Goal: Task Accomplishment & Management: Manage account settings

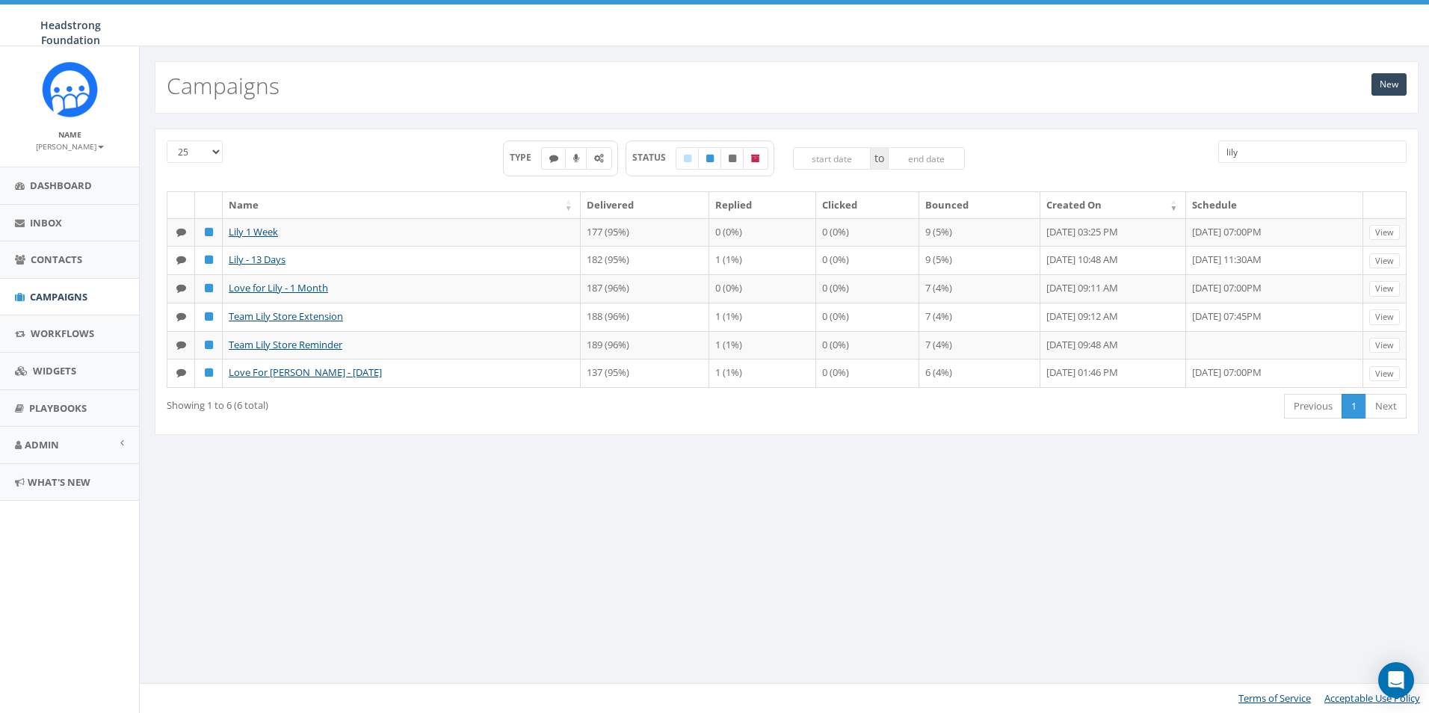
type input "lily"
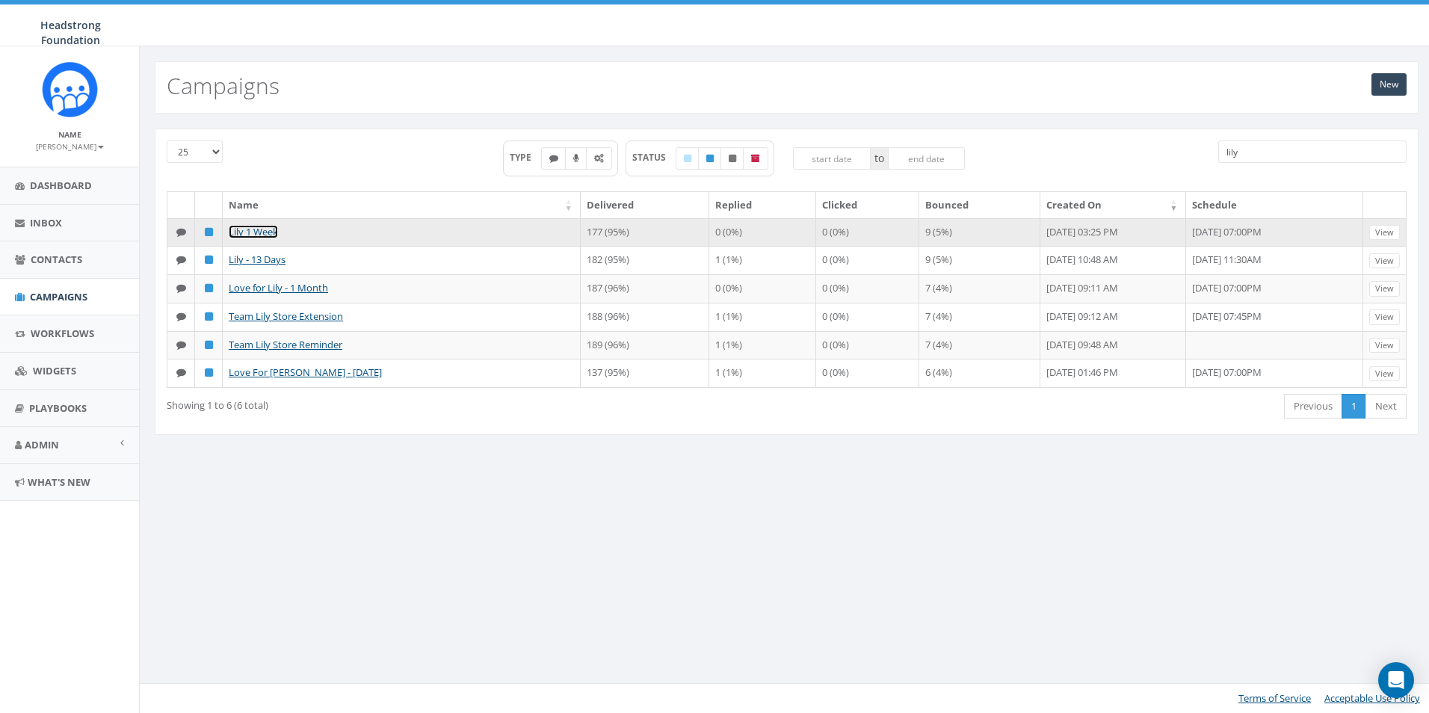
click at [258, 232] on link "Lily 1 Week" at bounding box center [253, 231] width 49 height 13
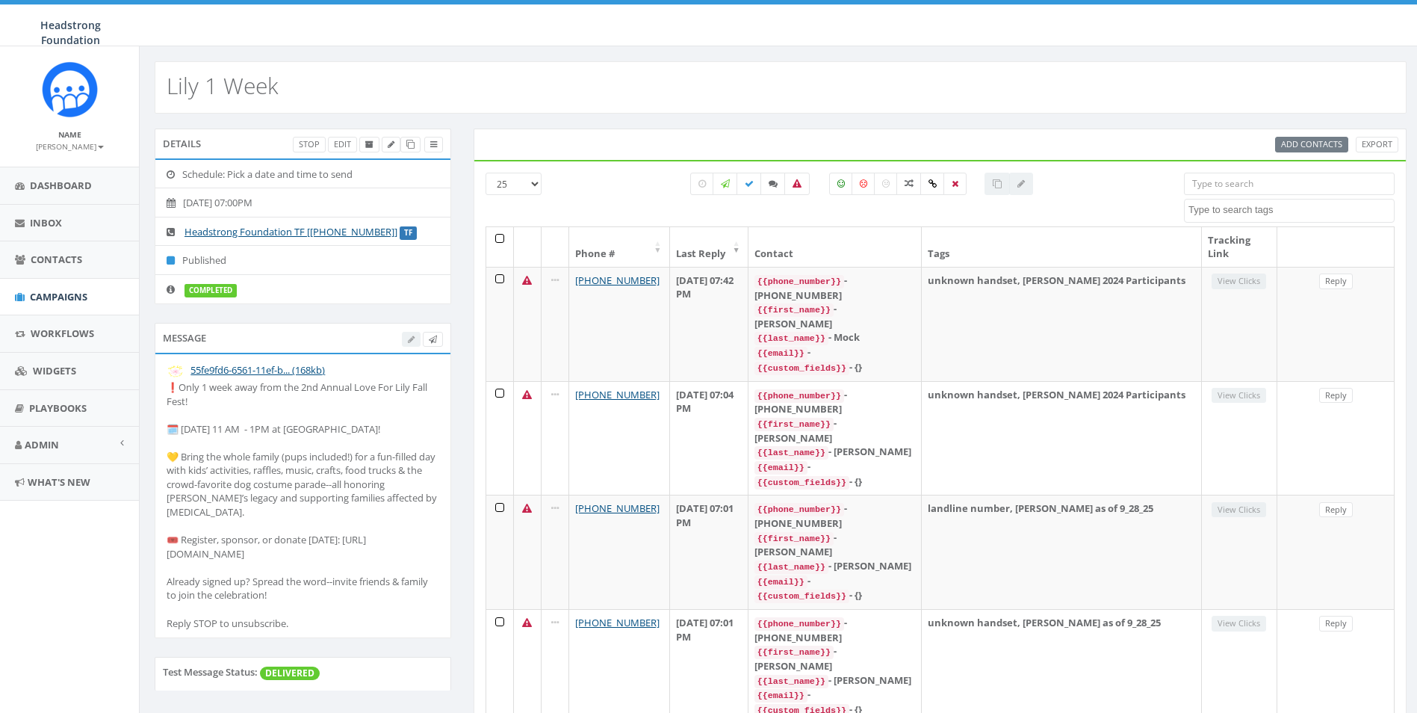
select select
click at [167, 424] on div "❗Only 1 week away from the 2nd Annual Love For Lily Fall Fest! 🗓️ Sunday, Oct. …" at bounding box center [303, 505] width 273 height 250
click at [410, 472] on div "❗Only 1 week away from the 2nd Annual Love For Lily Fall Fest! 🗓️ Sunday, Oct. …" at bounding box center [303, 505] width 273 height 250
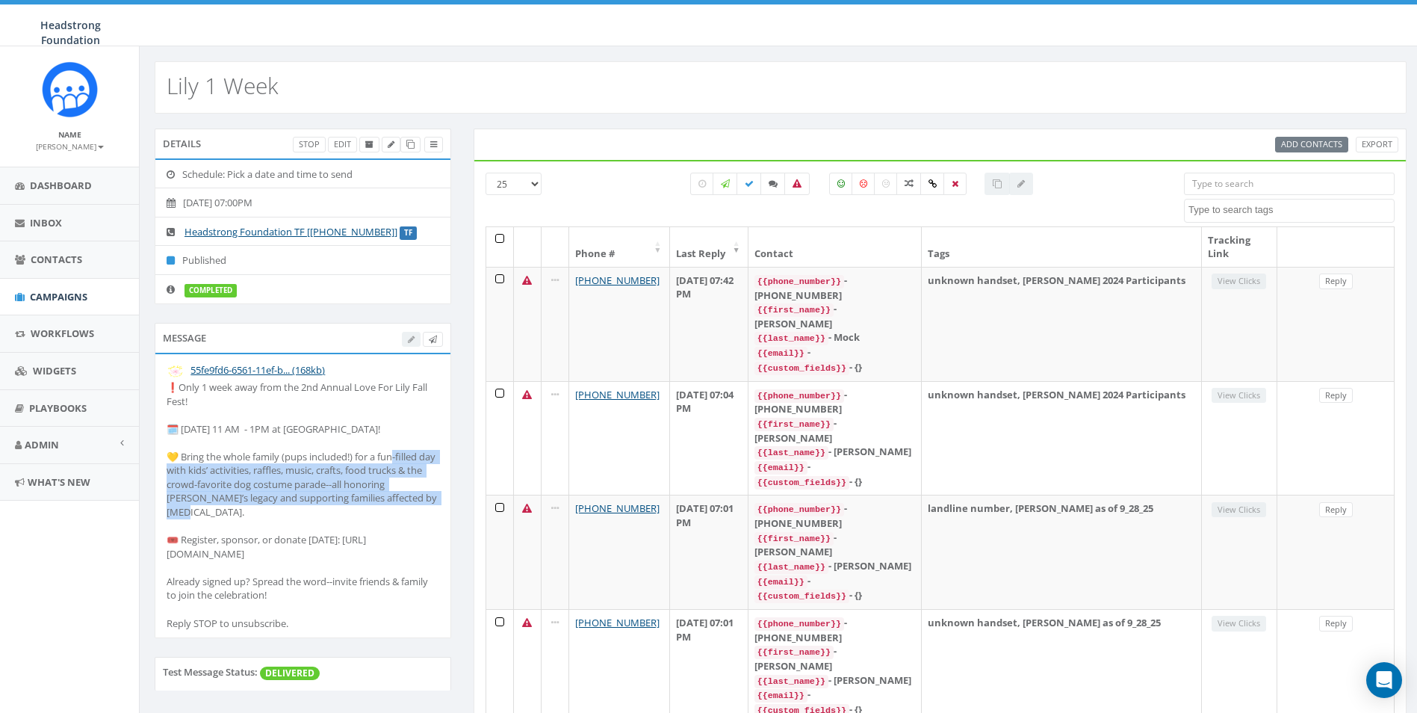
drag, startPoint x: 374, startPoint y: 459, endPoint x: 404, endPoint y: 497, distance: 48.4
click at [404, 497] on div "❗Only 1 week away from the 2nd Annual Love For Lily Fall Fest! 🗓️ Sunday, Oct. …" at bounding box center [303, 505] width 273 height 250
drag, startPoint x: 404, startPoint y: 497, endPoint x: 389, endPoint y: 478, distance: 23.9
copy div "fun-filled day with kids’ activities, raffles, music, crafts, food trucks & the…"
click at [69, 295] on span "Campaigns" at bounding box center [59, 296] width 58 height 13
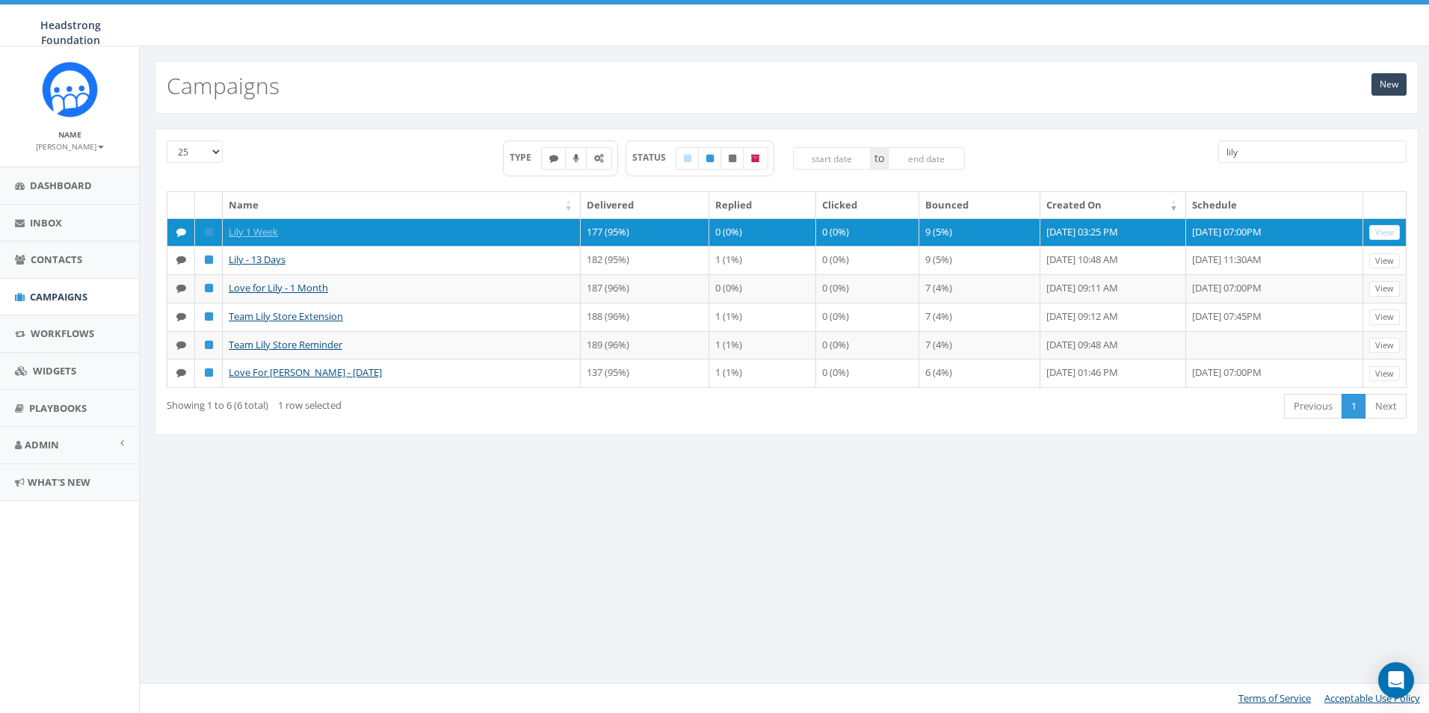
drag, startPoint x: 1263, startPoint y: 146, endPoint x: 1196, endPoint y: 151, distance: 66.7
click at [1196, 151] on div "25 50 100 TYPE STATUS to lily" at bounding box center [786, 165] width 1262 height 51
click at [1397, 81] on link "New" at bounding box center [1388, 84] width 35 height 22
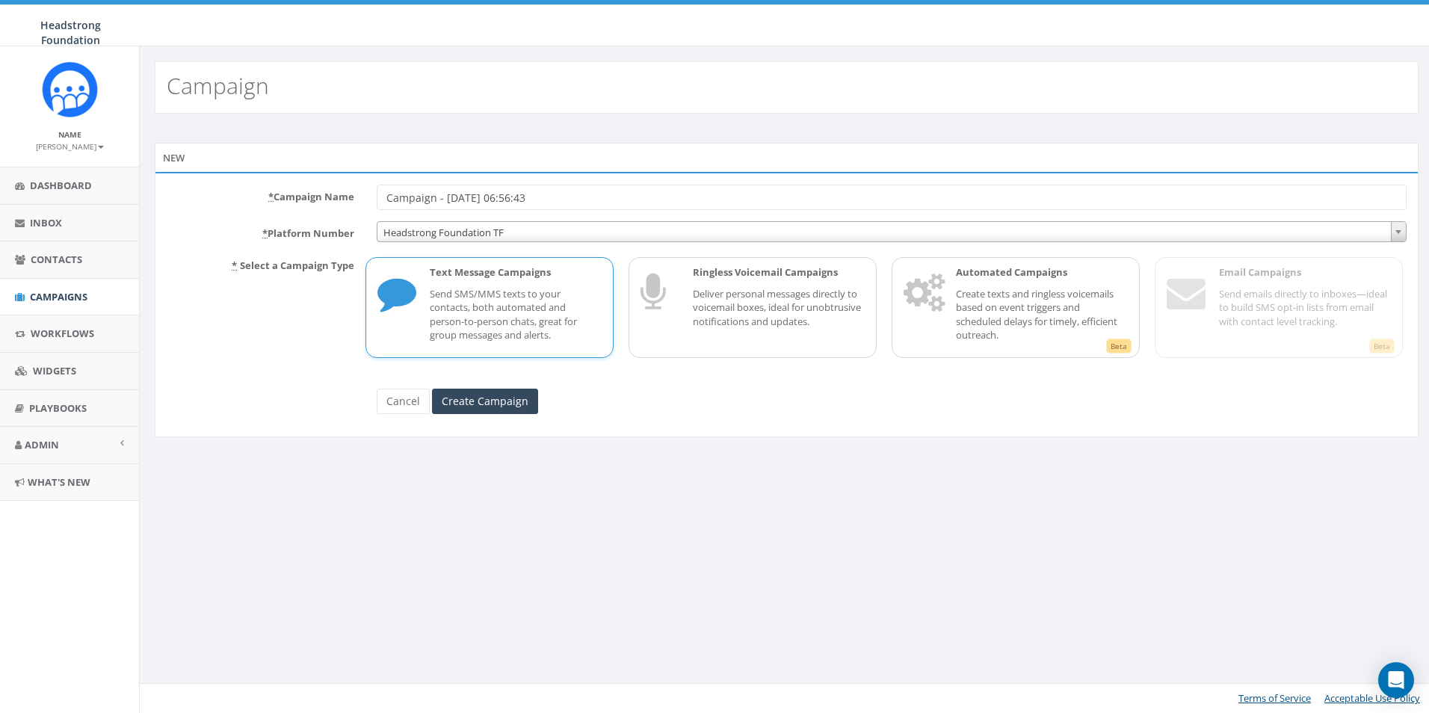
drag, startPoint x: 579, startPoint y: 194, endPoint x: 285, endPoint y: 194, distance: 293.6
click at [285, 194] on div "* Campaign Name Campaign - 10/02/2025, 06:56:43" at bounding box center [786, 197] width 1262 height 25
type input "Lily 2025 - Event Day Details"
click at [471, 397] on input "Create Campaign" at bounding box center [485, 401] width 106 height 25
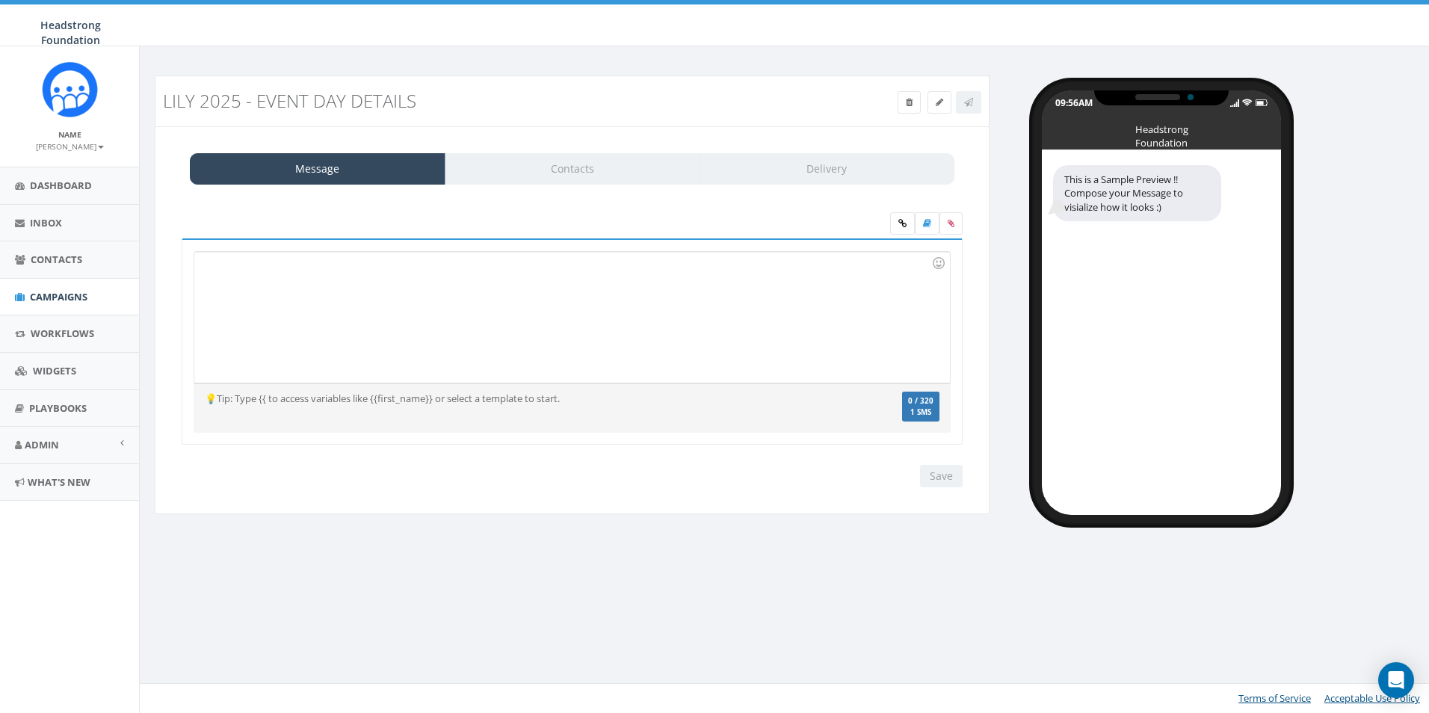
click at [422, 337] on div at bounding box center [571, 317] width 755 height 131
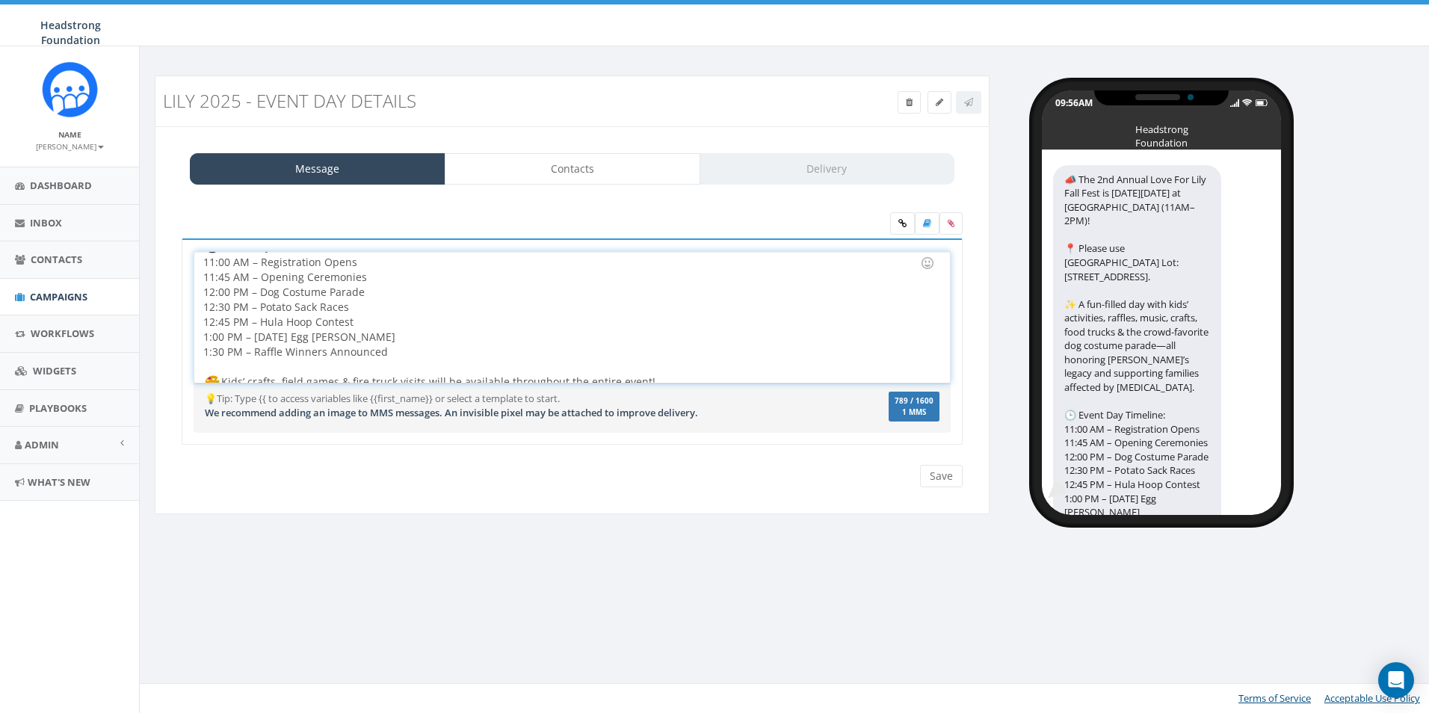
scroll to position [167, 0]
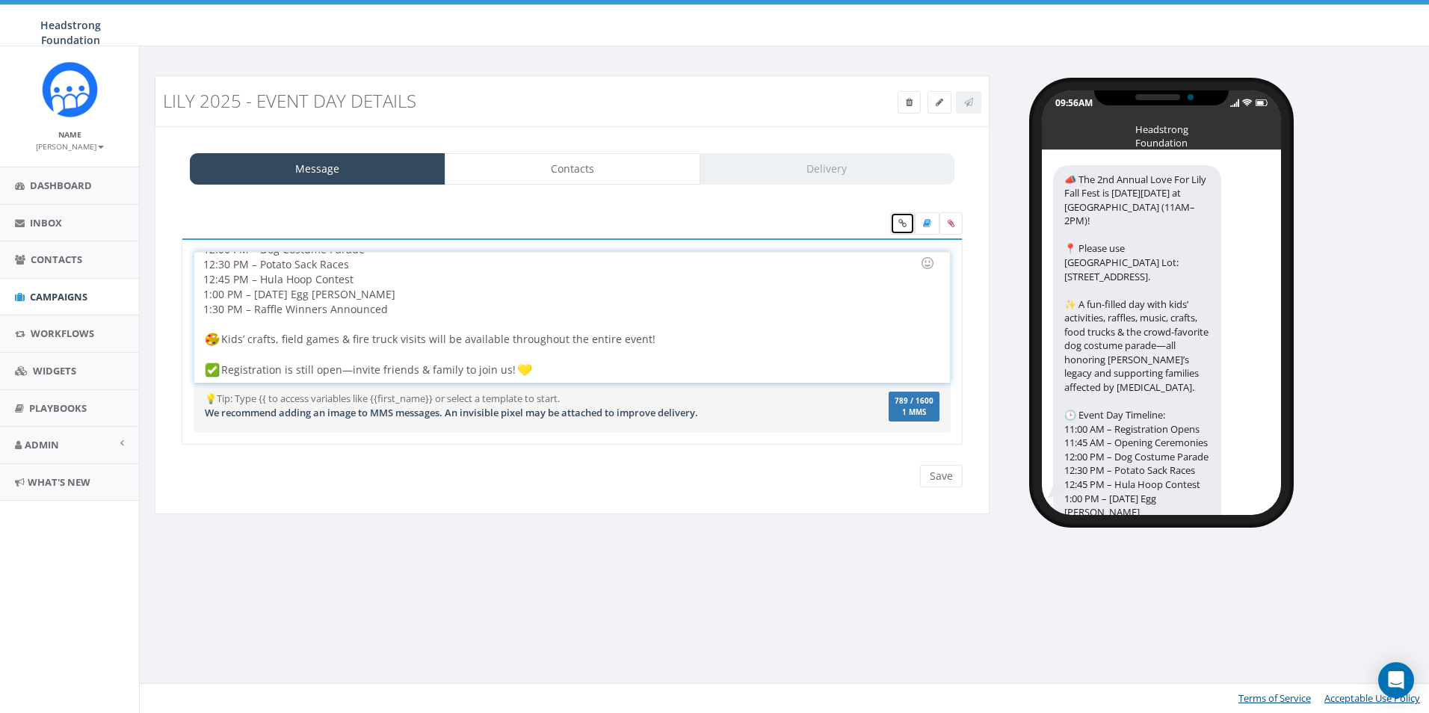
click at [905, 223] on icon at bounding box center [902, 223] width 8 height 9
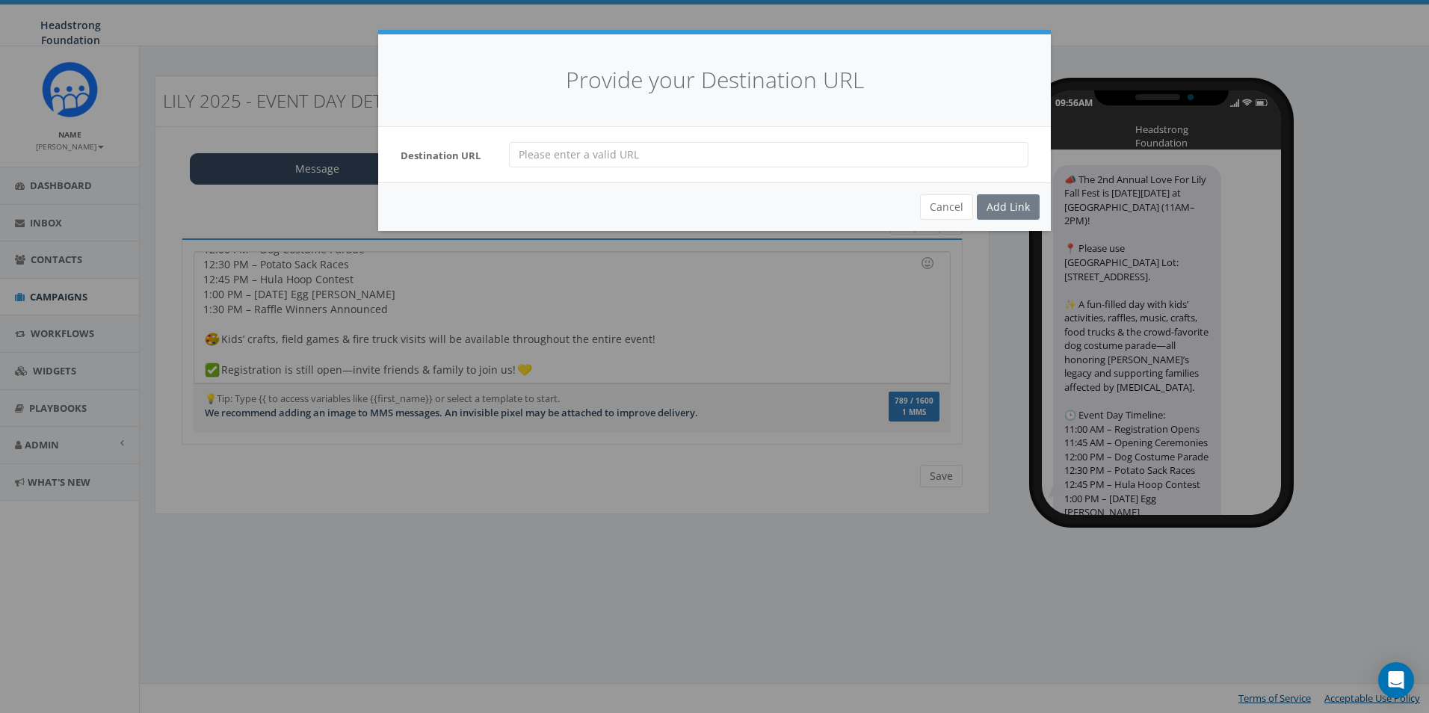
click at [702, 149] on input "url" at bounding box center [768, 154] width 519 height 25
paste input "https://pledge.headstrong.org/event/2025-love-for-lily-fall-fest/e686235"
type input "https://pledge.headstrong.org/event/2025-love-for-lily-fall-fest/e686235"
click at [1018, 209] on div "Add Link" at bounding box center [1008, 206] width 63 height 25
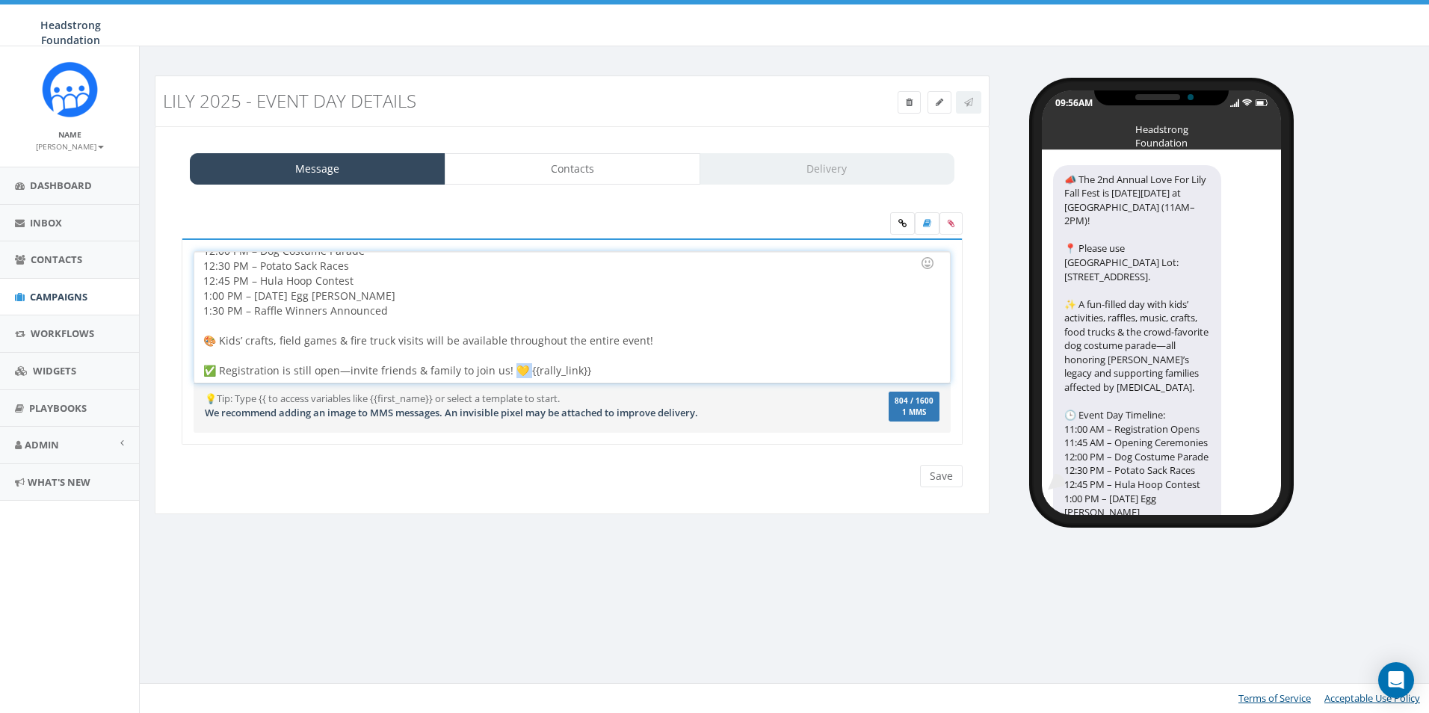
drag, startPoint x: 522, startPoint y: 372, endPoint x: 510, endPoint y: 371, distance: 11.3
click at [510, 371] on div "📣 The 2nd Annual Love For Lily Fall Fest is THIS Sunday, Oct 5 at Exton Park (1…" at bounding box center [571, 317] width 755 height 131
copy div "💛 {"
click at [703, 377] on div "📣 The 2nd Annual Love For Lily Fall Fest is THIS Sunday, Oct 5 at Exton Park (1…" at bounding box center [571, 317] width 755 height 131
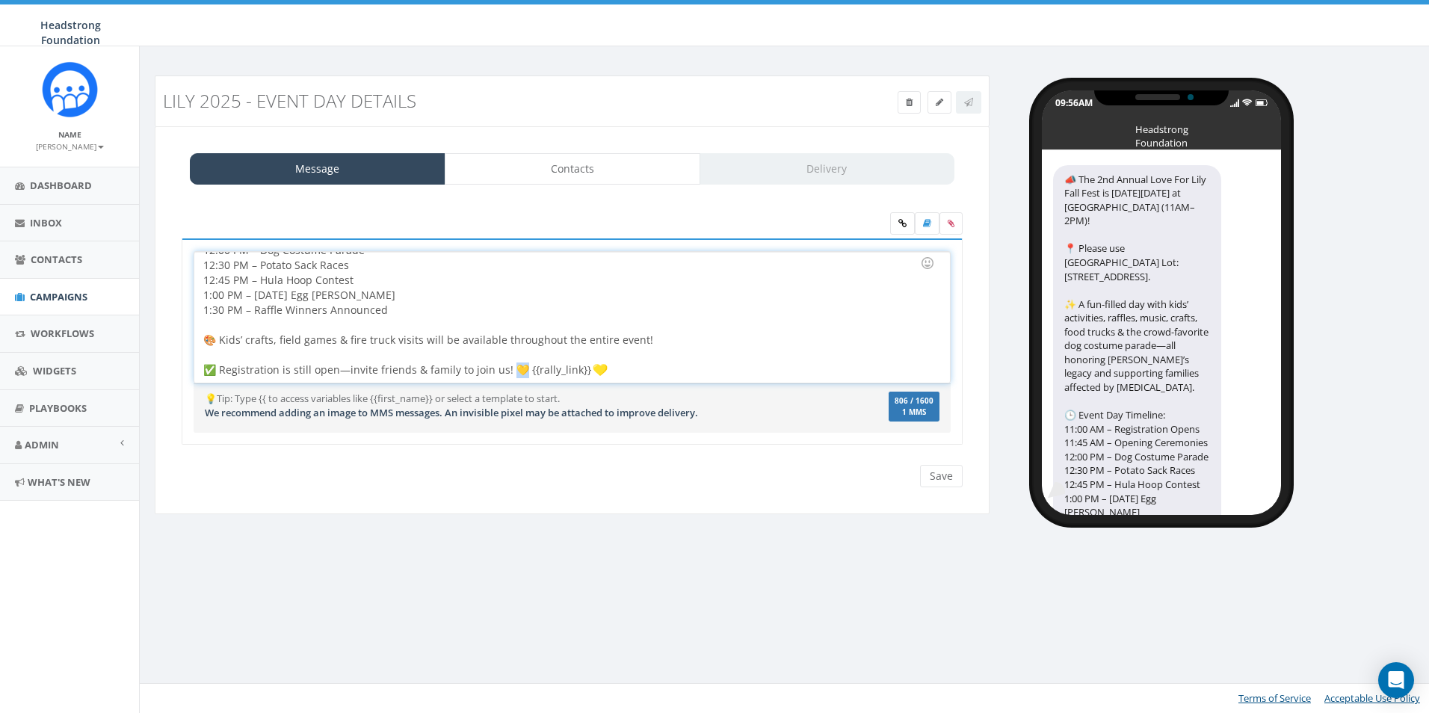
click at [513, 369] on div "📣 The 2nd Annual Love For Lily Fall Fest is THIS Sunday, Oct 5 at Exton Park (1…" at bounding box center [571, 317] width 755 height 131
click at [518, 371] on div "📣 The 2nd Annual Love For Lily Fall Fest is THIS Sunday, Oct 5 at Exton Park (1…" at bounding box center [571, 317] width 755 height 131
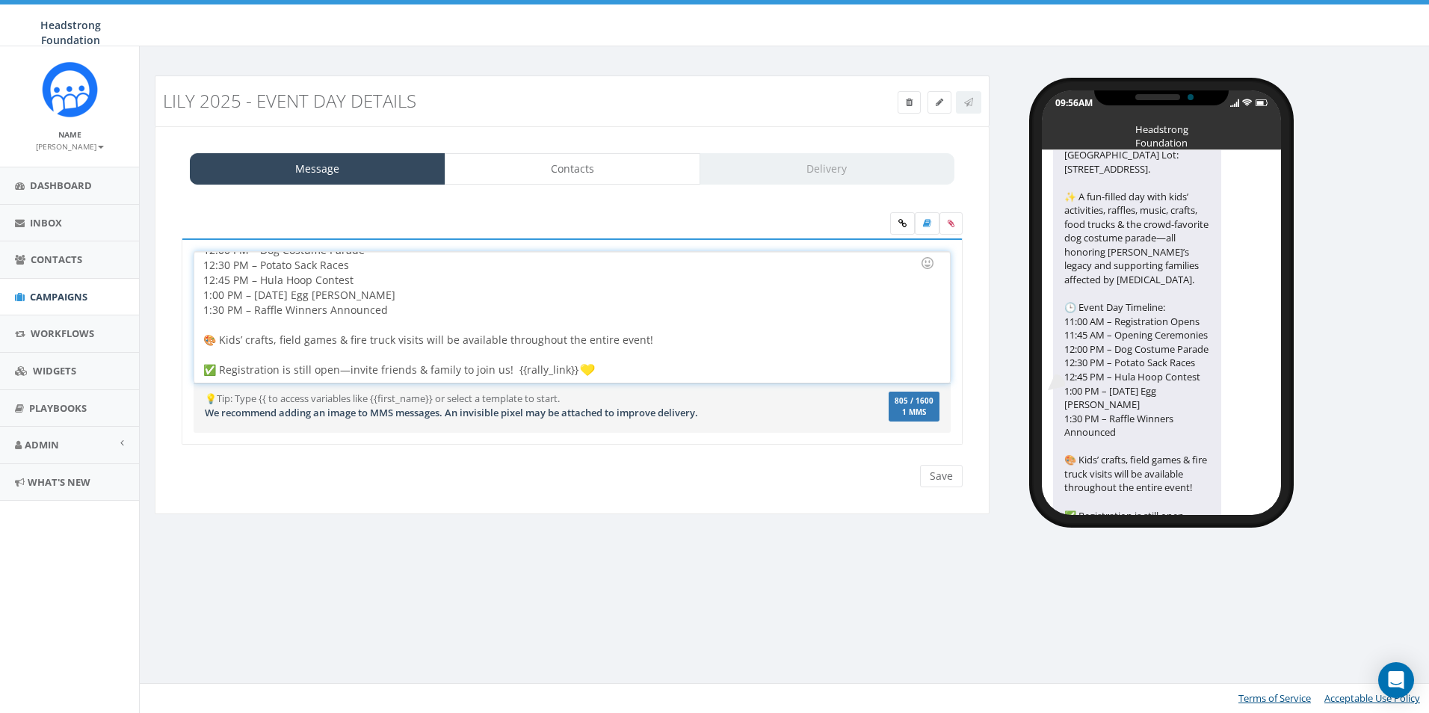
scroll to position [200, 0]
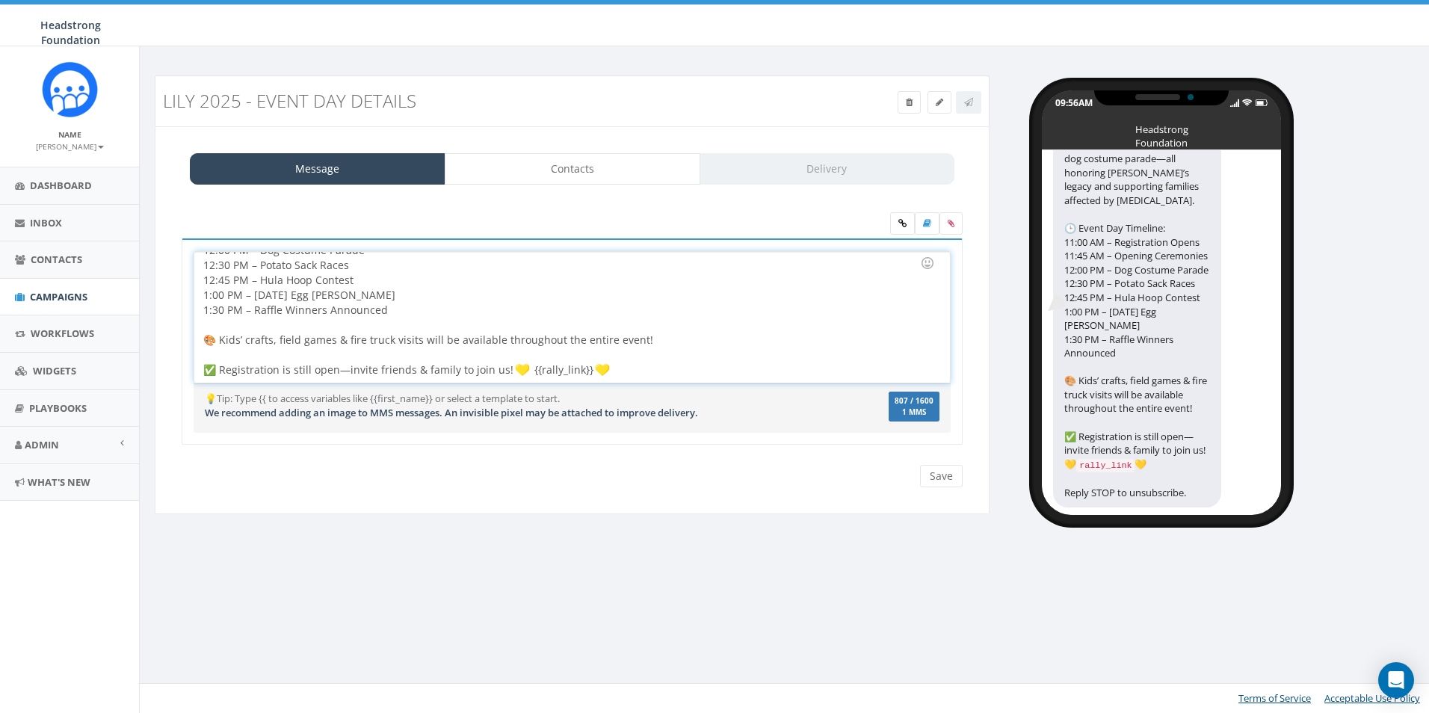
click at [602, 370] on img at bounding box center [602, 369] width 15 height 15
click at [639, 364] on div "📣 The 2nd Annual Love For Lily Fall Fest is THIS Sunday, Oct 5 at Exton Park (1…" at bounding box center [571, 317] width 755 height 131
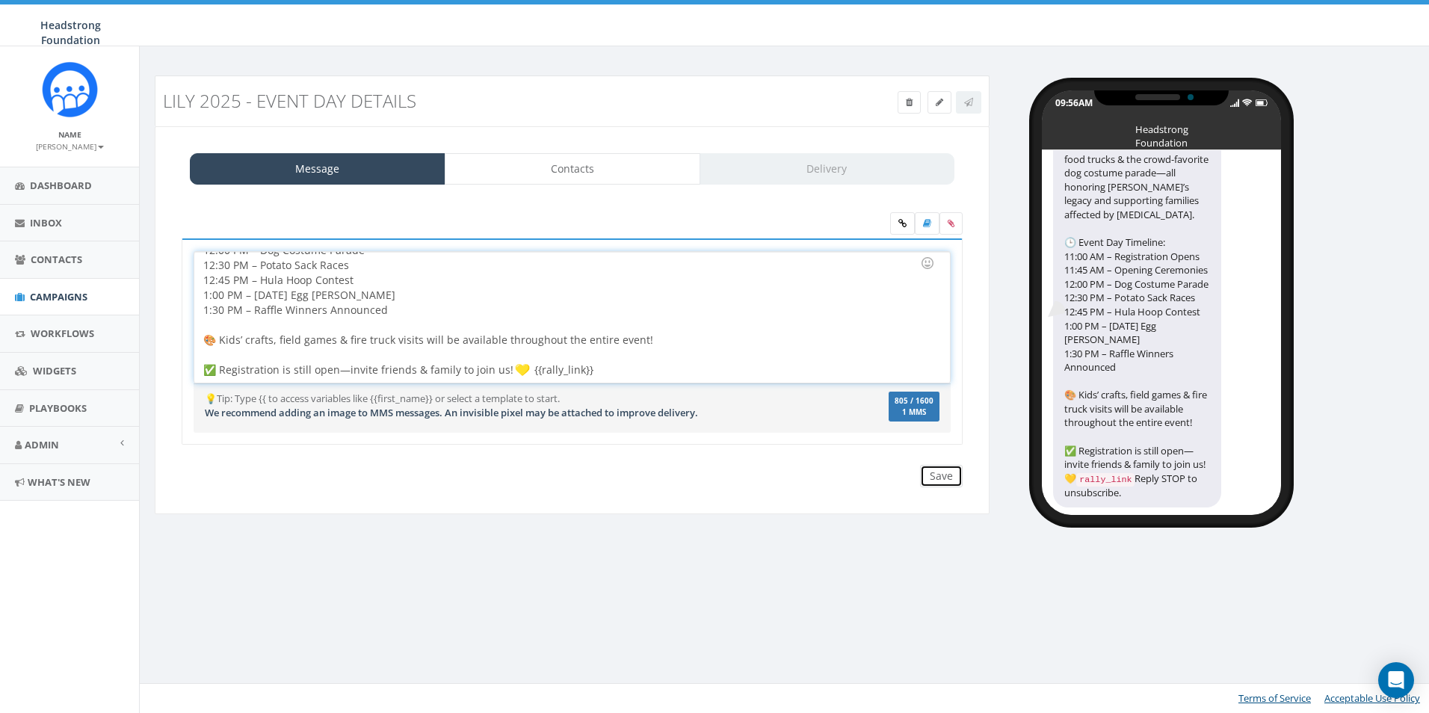
click at [944, 474] on input "Save" at bounding box center [941, 476] width 43 height 22
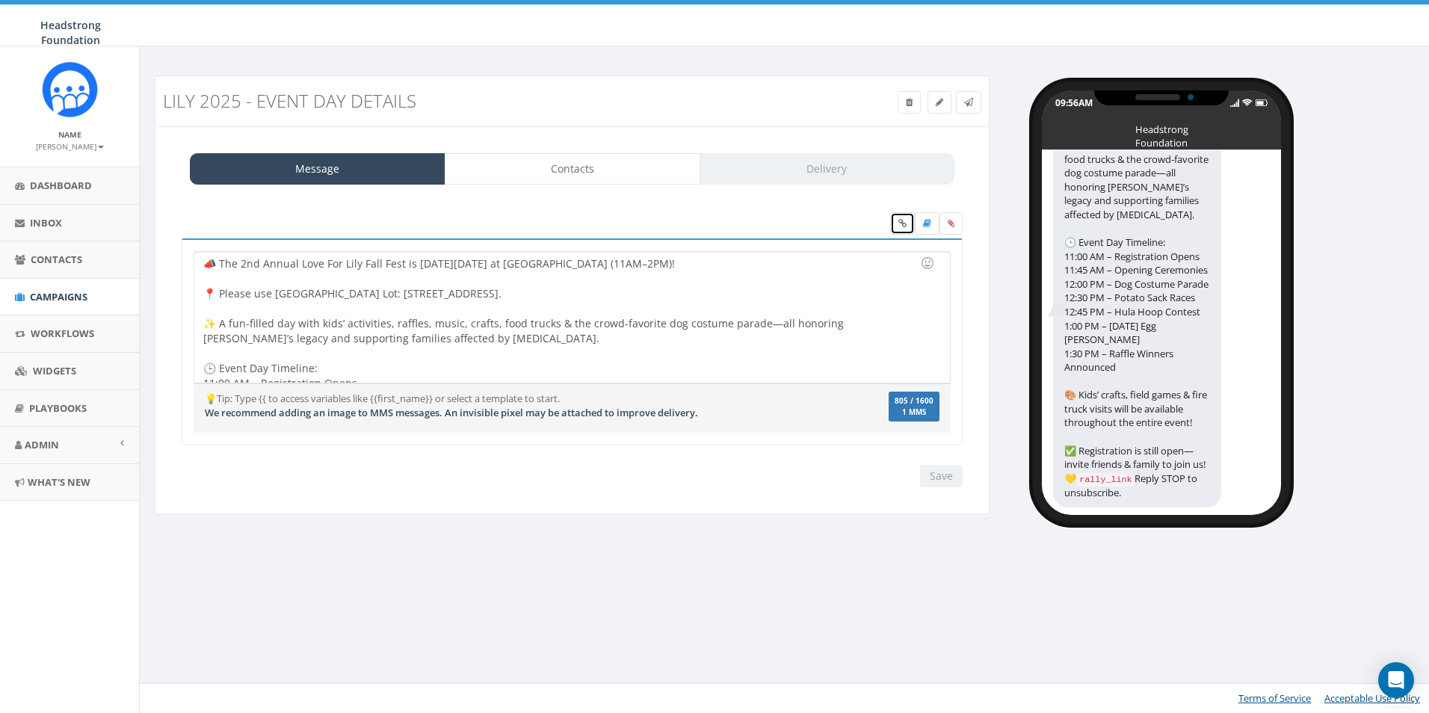
click at [900, 220] on icon at bounding box center [902, 223] width 8 height 9
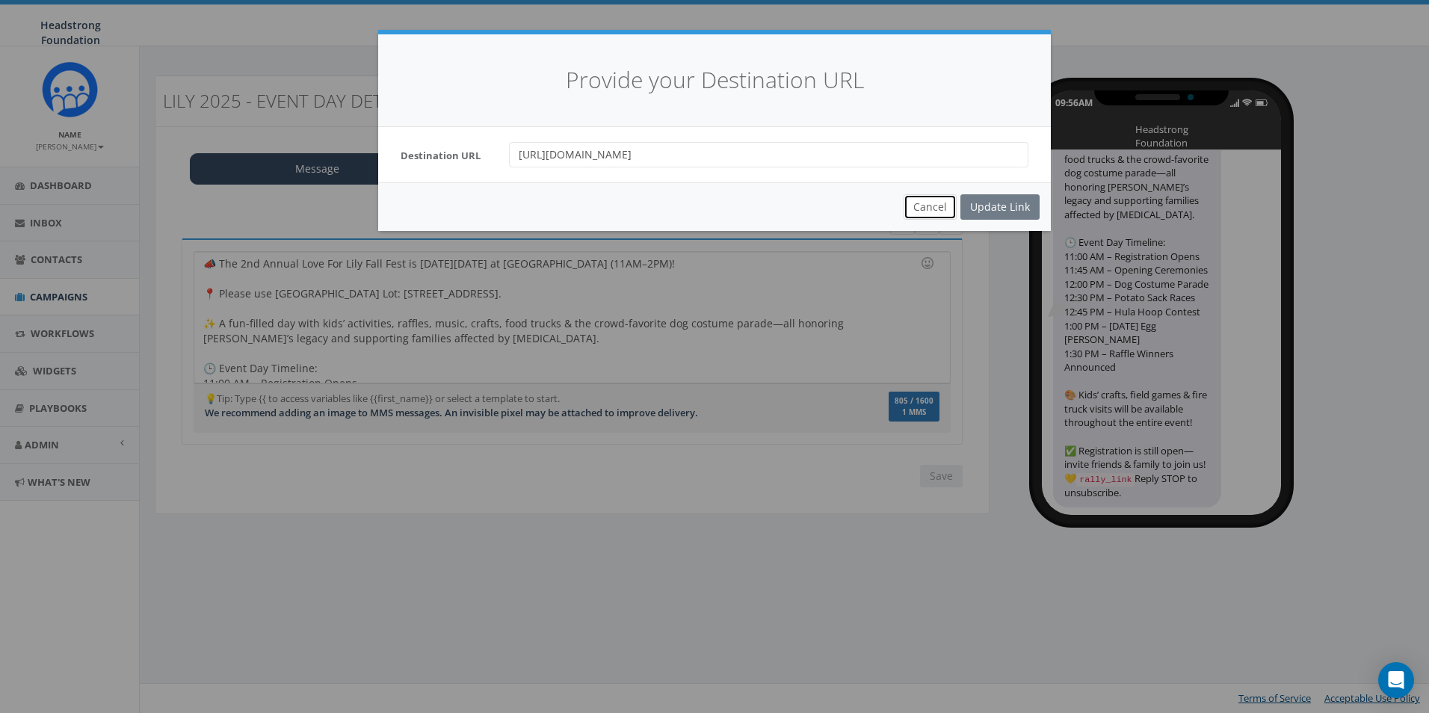
click at [912, 208] on button "Cancel" at bounding box center [929, 206] width 53 height 25
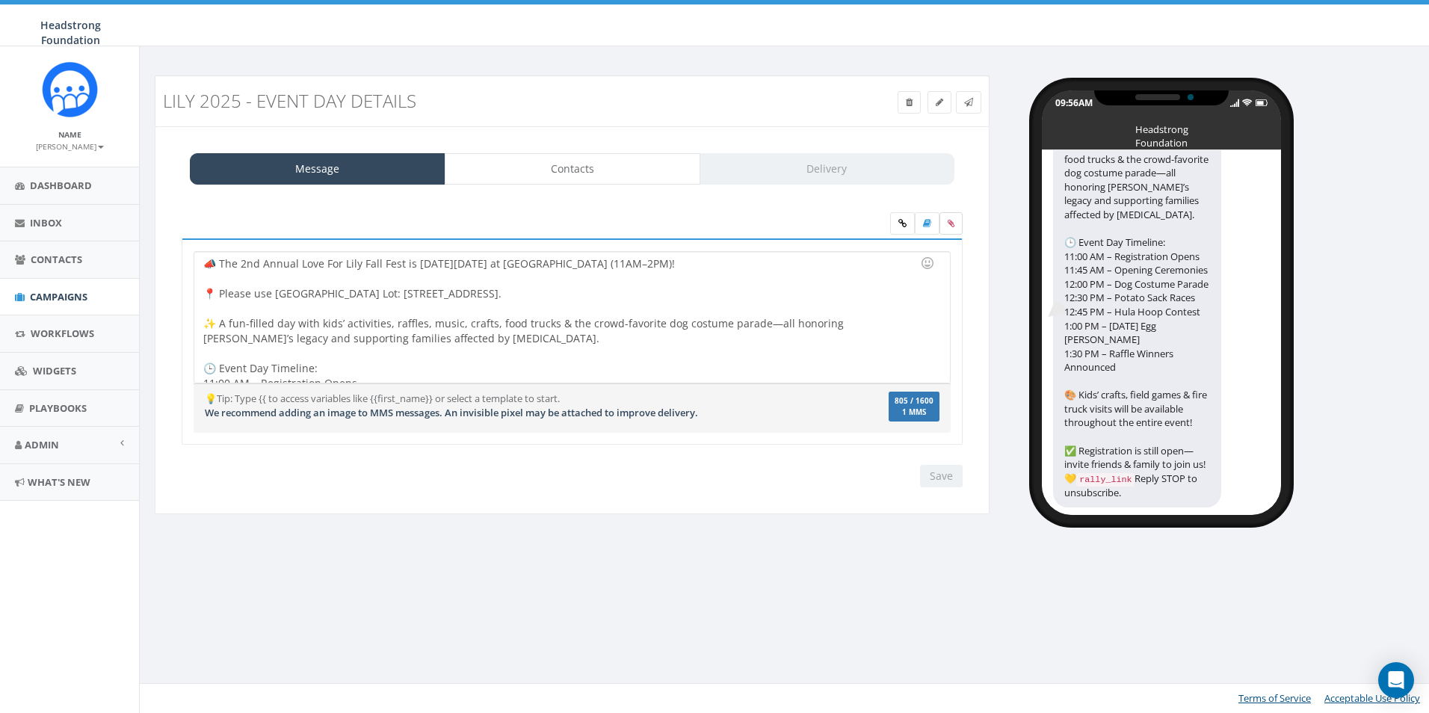
click at [951, 224] on icon at bounding box center [950, 223] width 7 height 9
click at [0, 0] on input "file" at bounding box center [0, 0] width 0 height 0
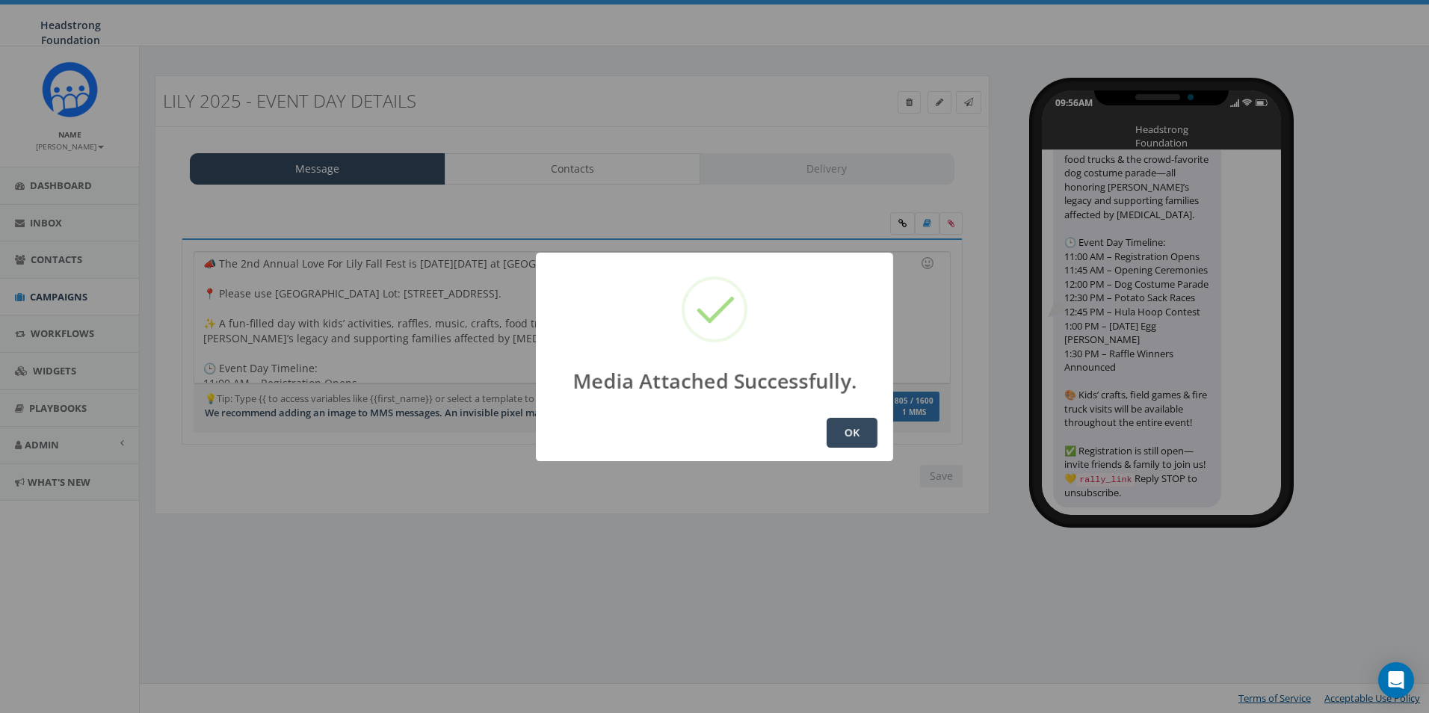
click at [859, 429] on button "OK" at bounding box center [851, 433] width 51 height 30
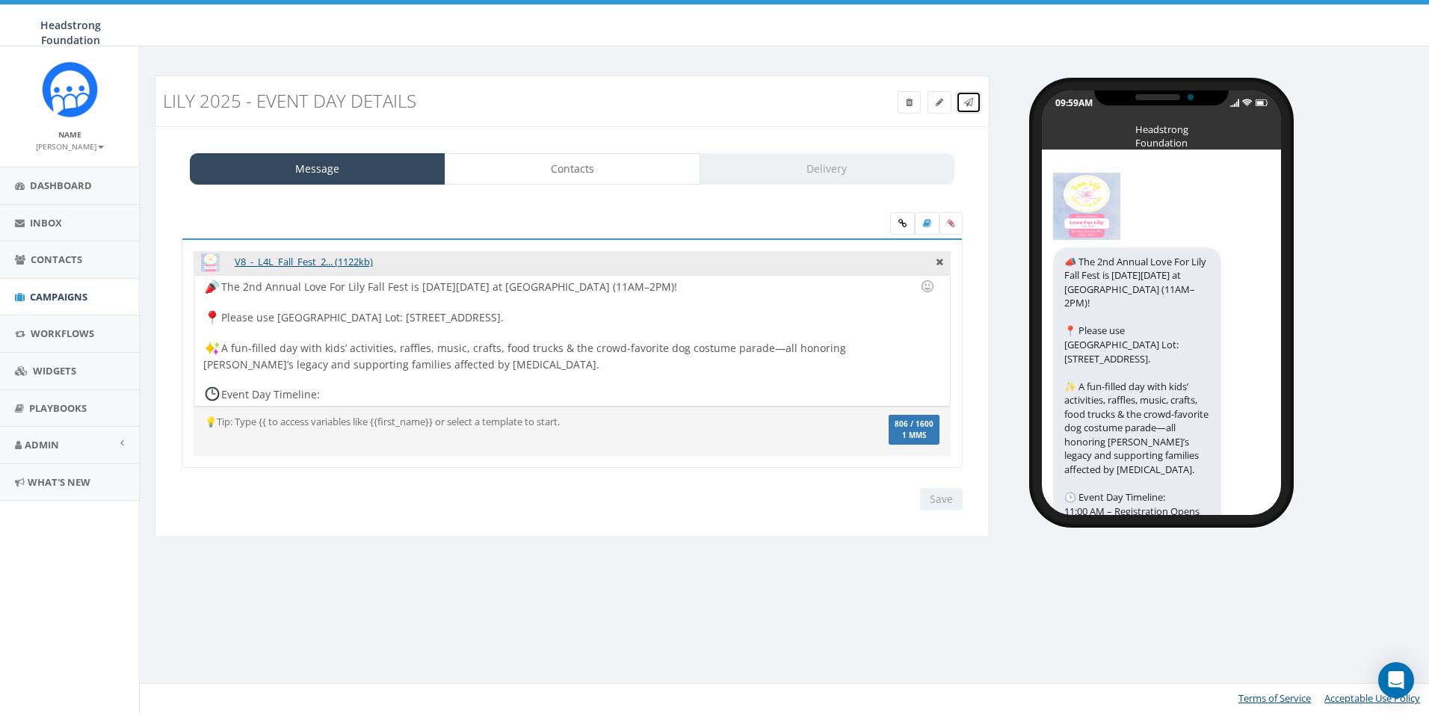
click at [968, 102] on icon at bounding box center [968, 102] width 9 height 9
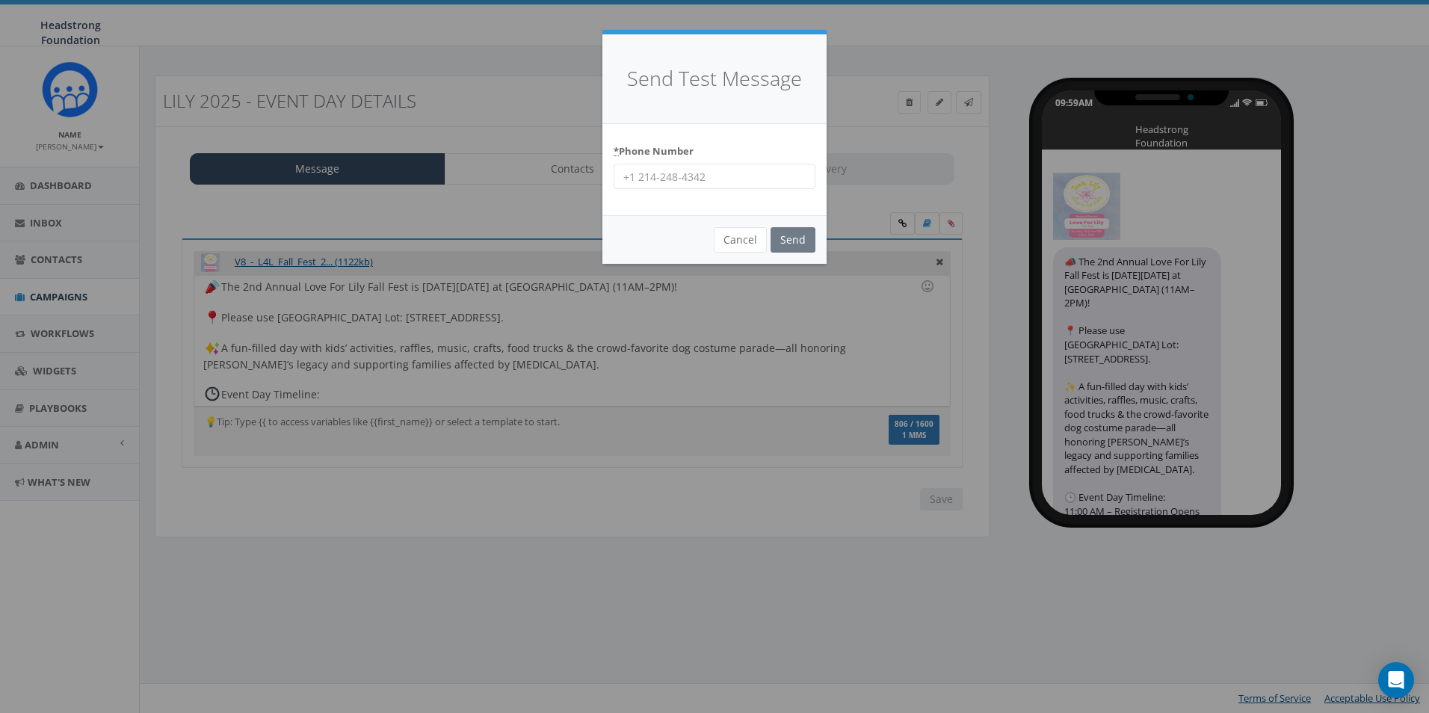
click at [821, 160] on div "* Phone Number" at bounding box center [714, 170] width 224 height 92
click at [805, 178] on input "* Phone Number" at bounding box center [714, 176] width 202 height 25
type input "6098022576"
click at [791, 247] on input "Send" at bounding box center [792, 239] width 45 height 25
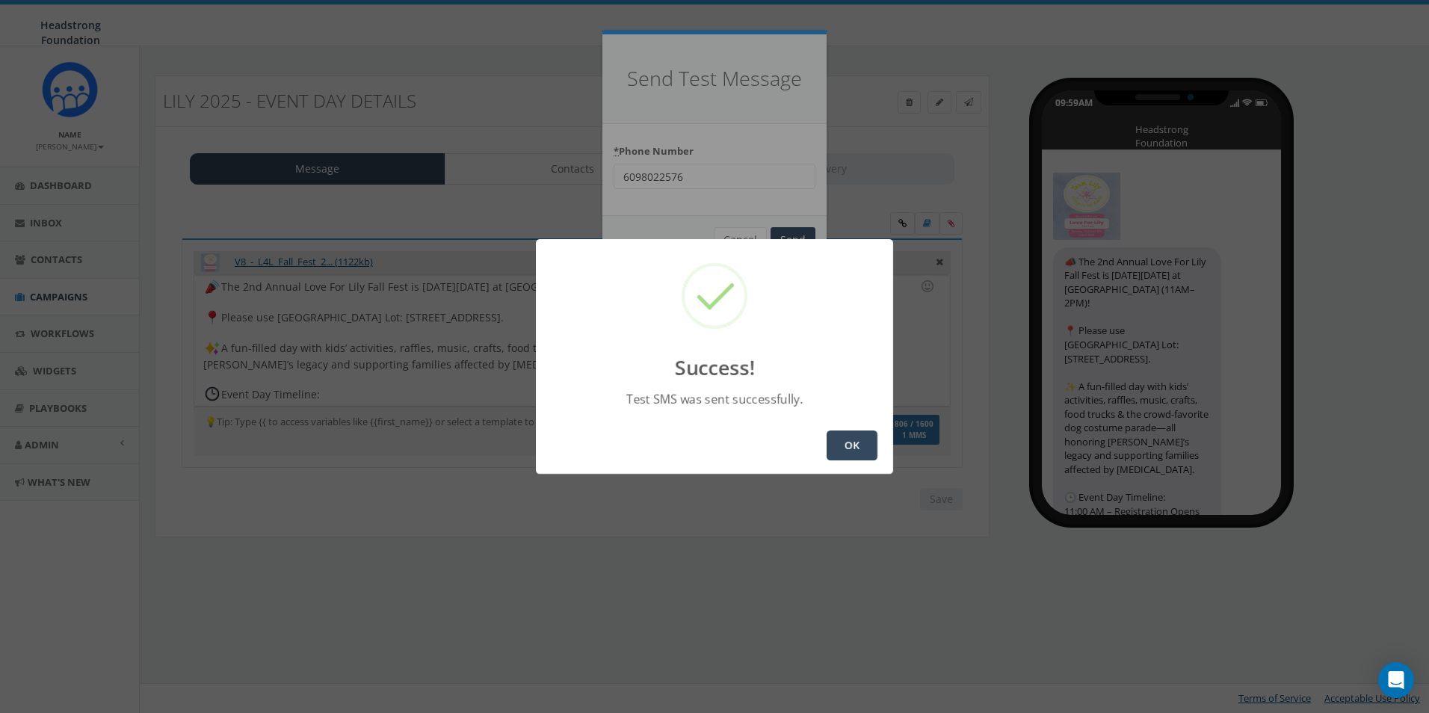
click at [802, 185] on div "Success! Test SMS was sent successfully. OK" at bounding box center [714, 356] width 1429 height 713
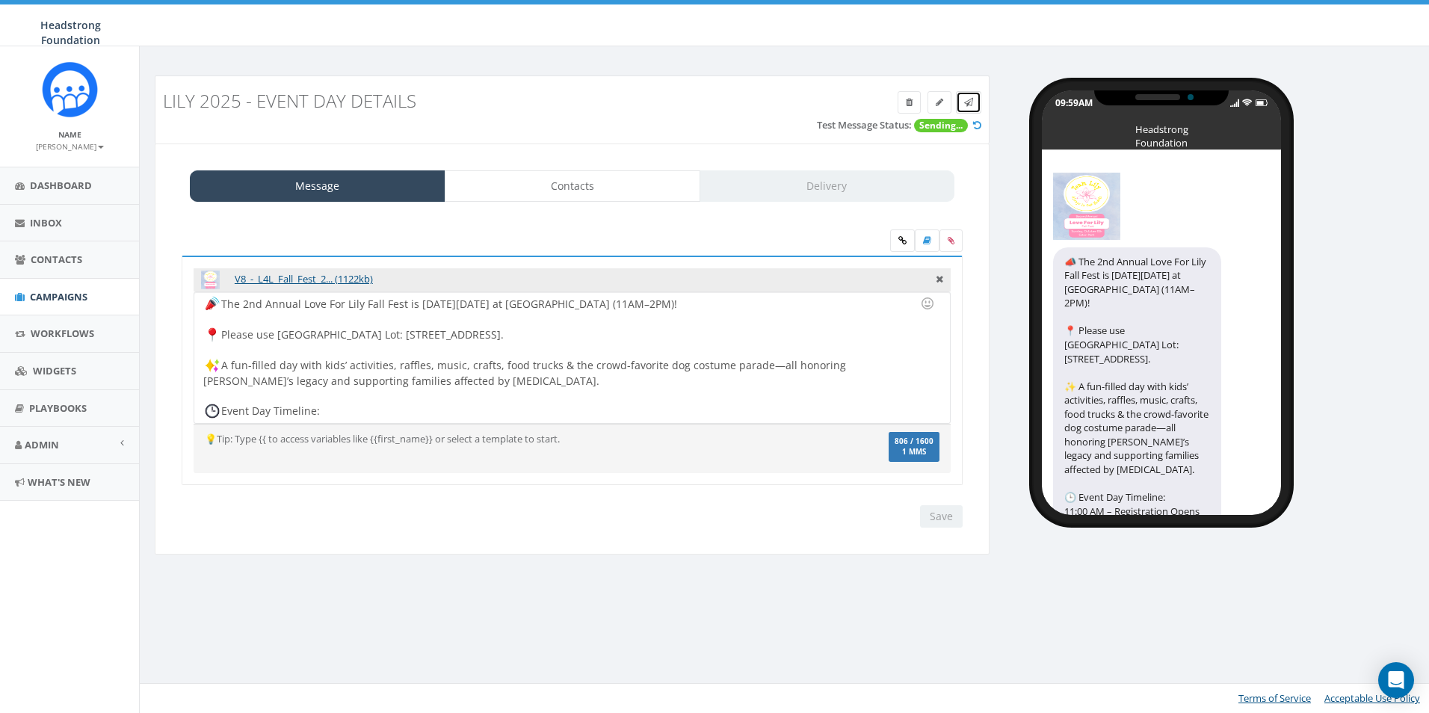
click at [958, 105] on link at bounding box center [968, 102] width 25 height 22
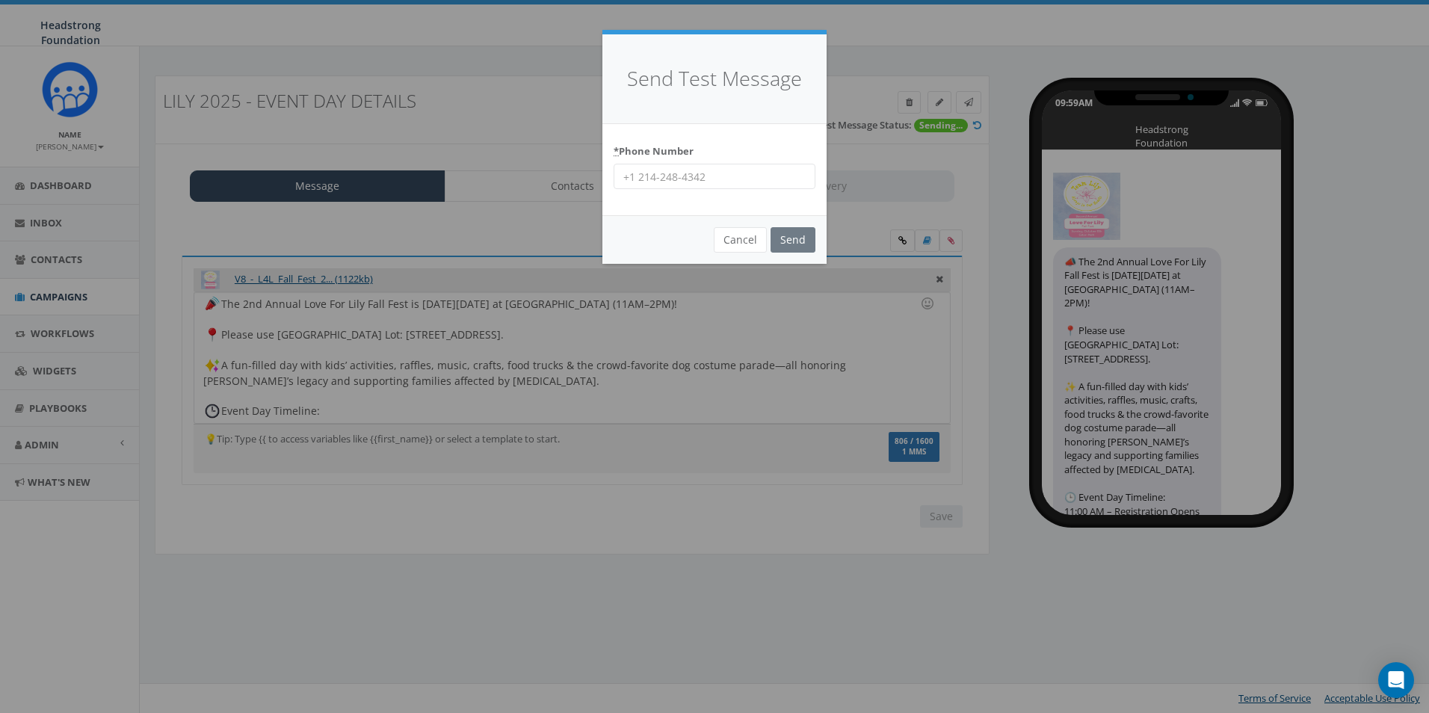
click at [702, 179] on input "* Phone Number" at bounding box center [714, 176] width 202 height 25
type input "4847984470"
click at [740, 126] on div "* Phone Number 4847984470" at bounding box center [714, 170] width 224 height 92
click at [791, 239] on input "Send" at bounding box center [792, 239] width 45 height 25
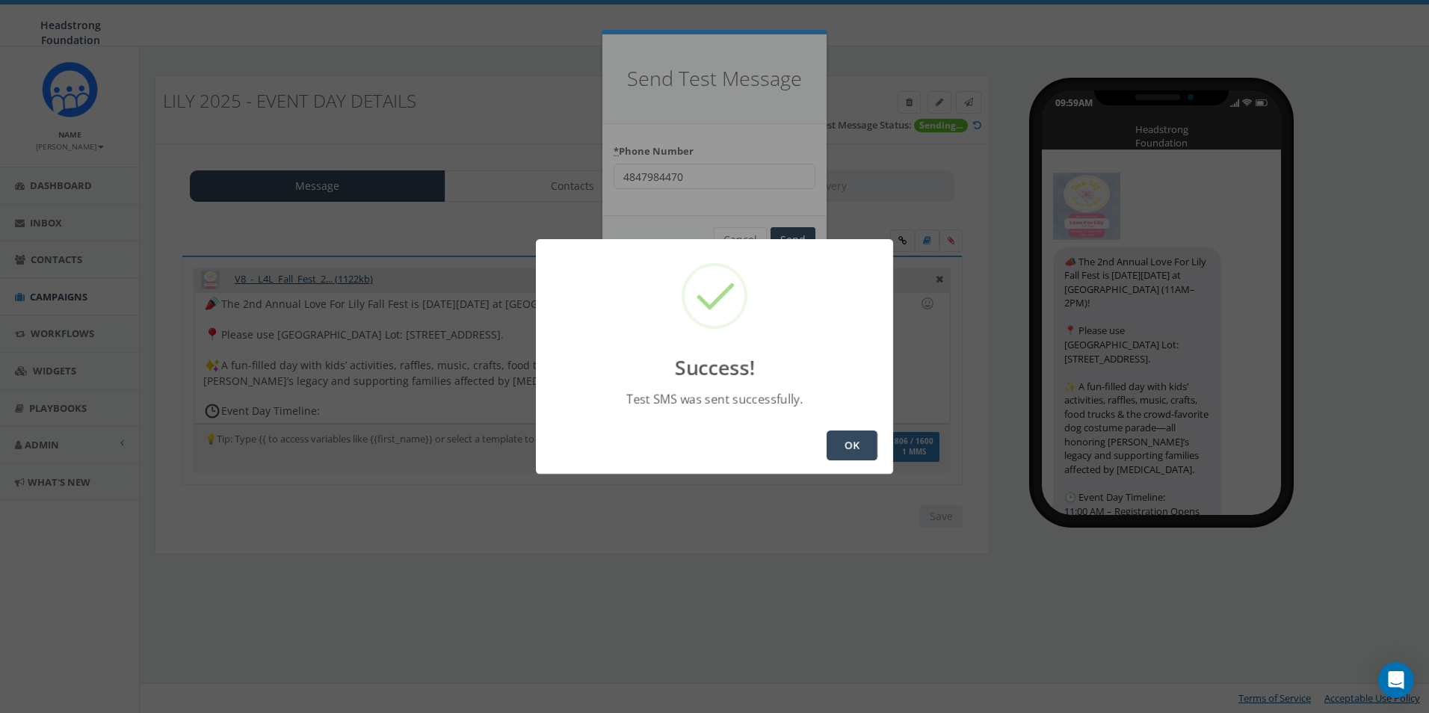
click at [858, 436] on button "OK" at bounding box center [851, 445] width 51 height 30
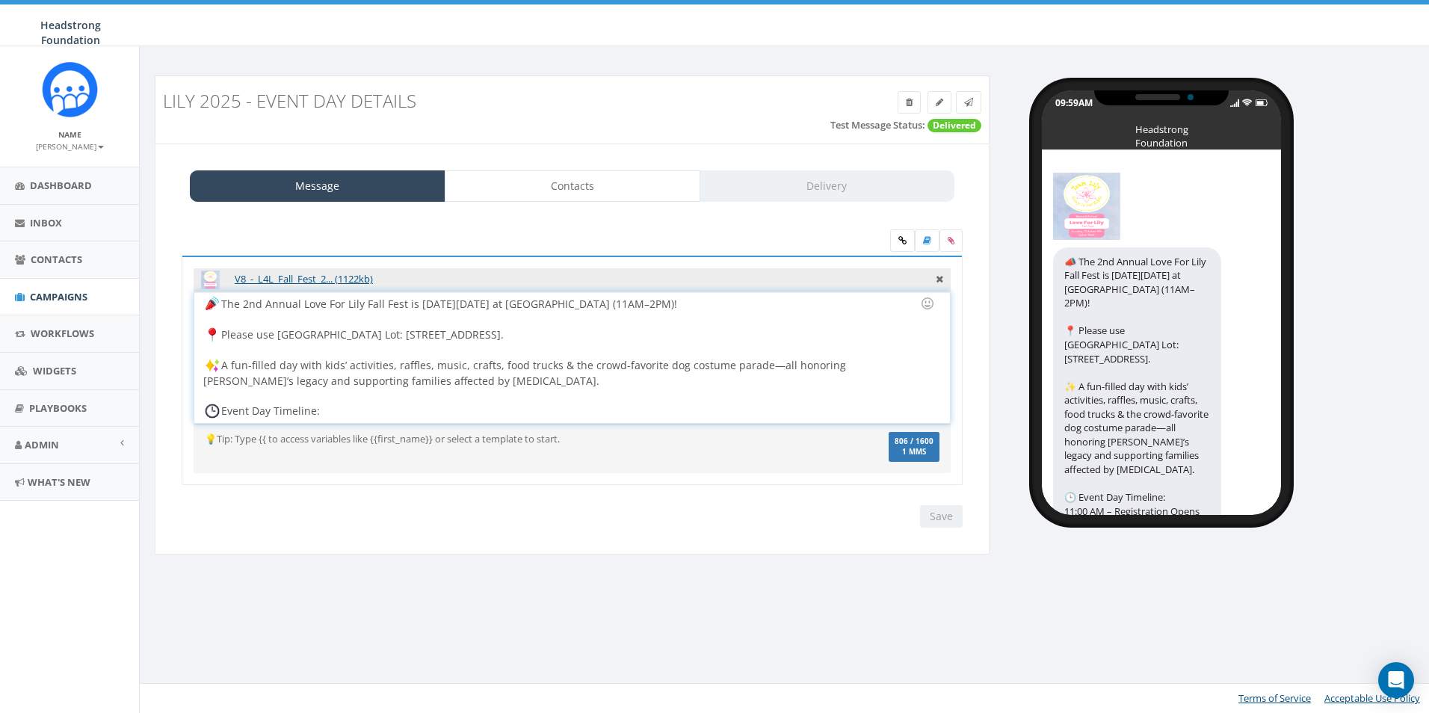
click at [346, 342] on div "The 2nd Annual Love For Lily Fall Fest is THIS Sunday, Oct 5 at Exton Park (11A…" at bounding box center [571, 357] width 755 height 131
click at [616, 303] on div "The 2nd Annual Love For Lily Fall Fest is THIS Sunday, Oct 5 at Exton Park (11A…" at bounding box center [571, 357] width 755 height 131
click at [770, 366] on div "The 2nd Annual Love For Lily Fall Fest is THIS Sunday, Oct 5 at Exton Park (11A…" at bounding box center [571, 357] width 755 height 131
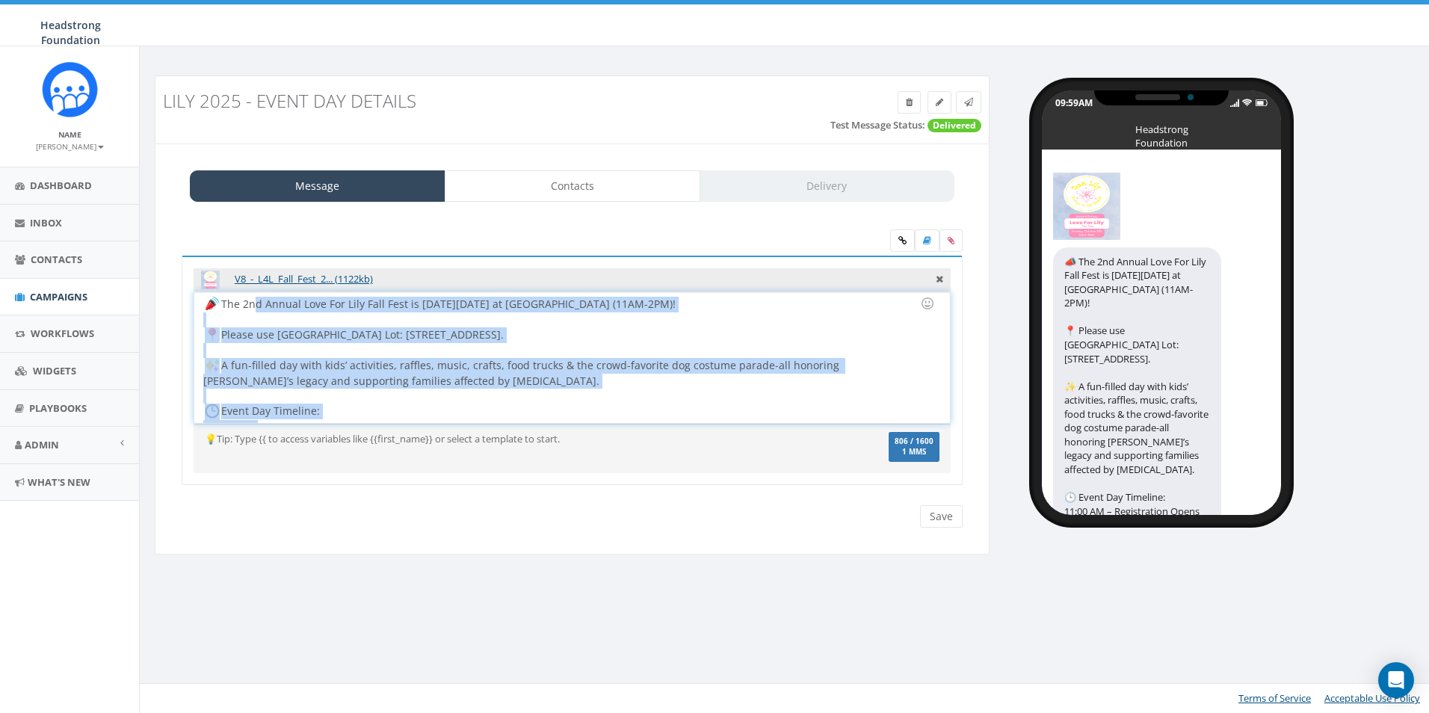
click at [251, 303] on div "The 2nd Annual Love For Lily Fall Fest is THIS Sunday, Oct 5 at Exton Park (11A…" at bounding box center [571, 357] width 755 height 131
click at [254, 324] on div at bounding box center [567, 319] width 728 height 15
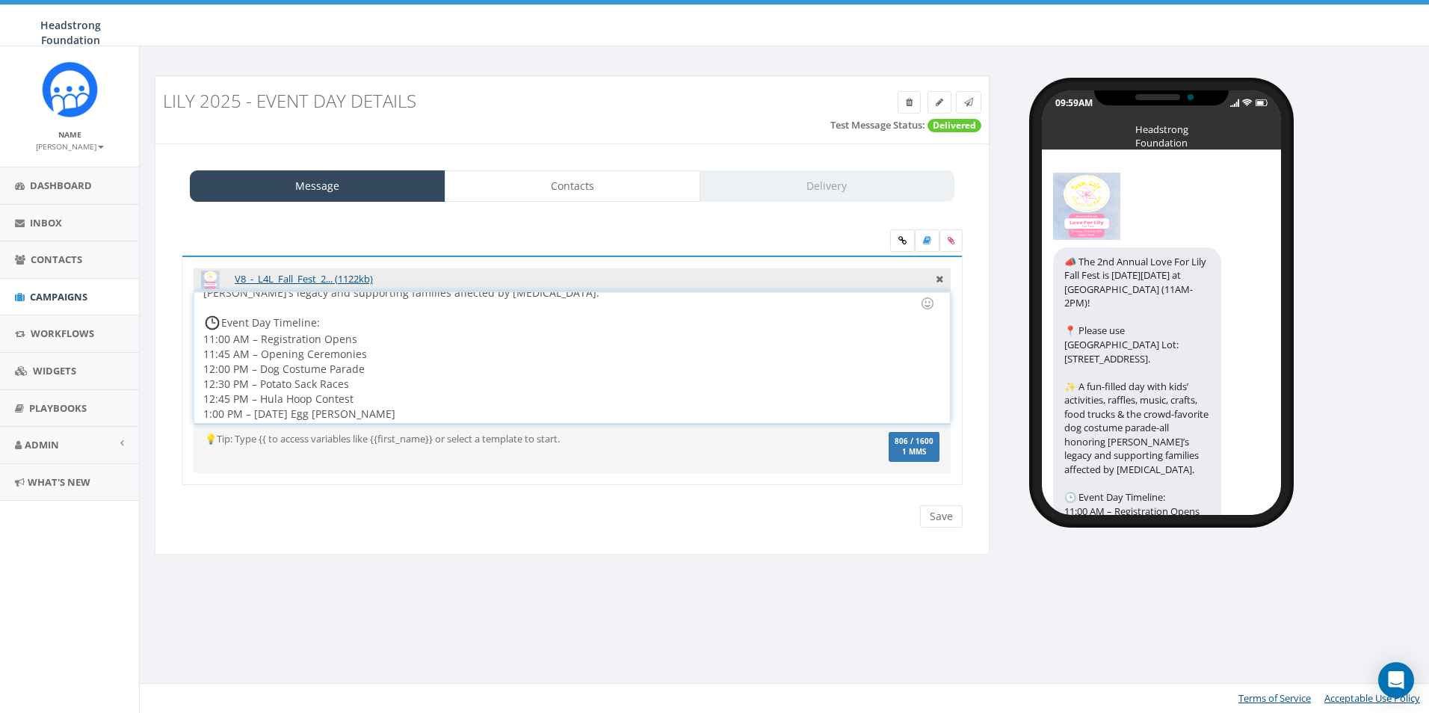
scroll to position [124, 0]
click at [252, 303] on div "The 2nd Annual Love For Lily Fall Fest is THIS Sunday, Oct 5 at Exton Park (11A…" at bounding box center [571, 357] width 755 height 131
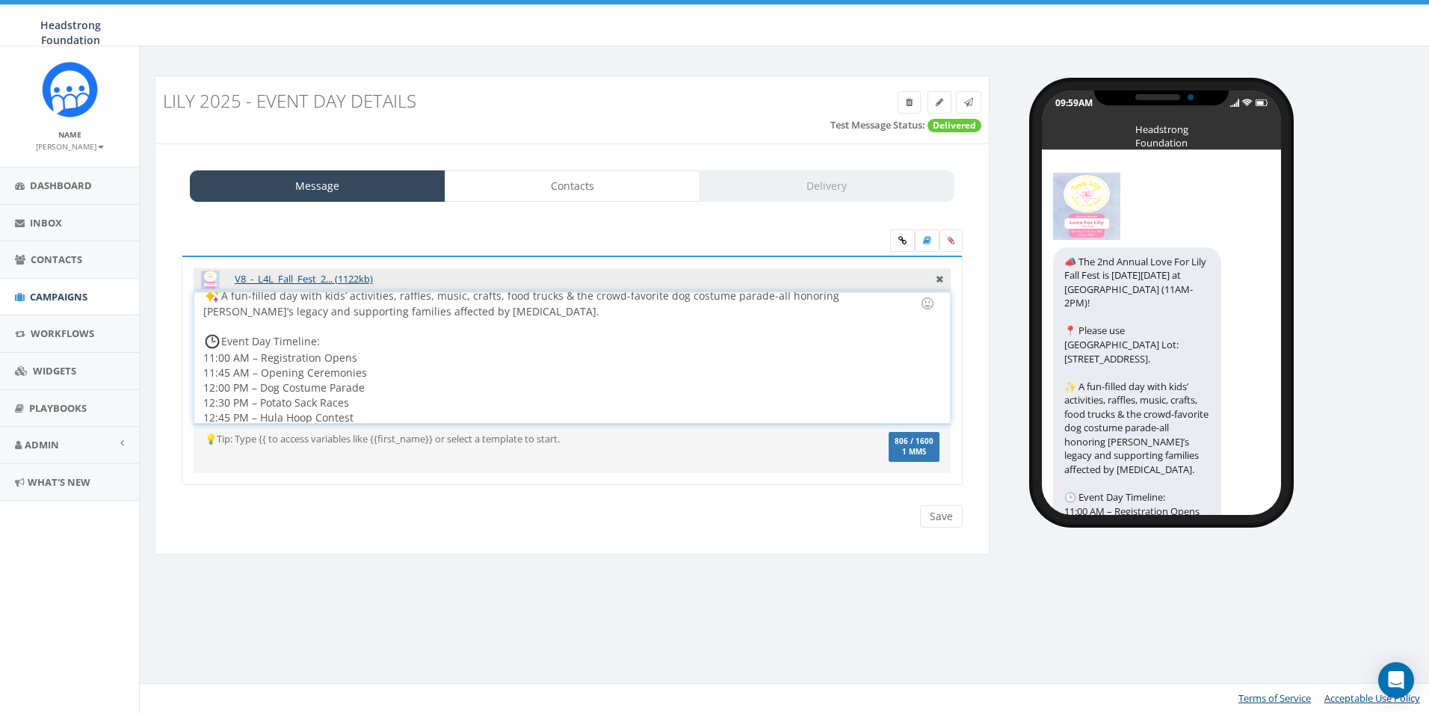
drag, startPoint x: 249, startPoint y: 380, endPoint x: 256, endPoint y: 361, distance: 20.1
click at [250, 380] on div "The 2nd Annual Love For Lily Fall Fest is THIS Sunday, Oct 5 at Exton Park (11A…" at bounding box center [571, 357] width 755 height 131
click at [253, 356] on div "The 2nd Annual Love For Lily Fall Fest is THIS Sunday, Oct 5 at Exton Park (11A…" at bounding box center [571, 357] width 755 height 131
click at [253, 372] on div "The 2nd Annual Love For Lily Fall Fest is THIS Sunday, Oct 5 at Exton Park (11A…" at bounding box center [571, 357] width 755 height 131
click at [253, 387] on div "The 2nd Annual Love For Lily Fall Fest is THIS Sunday, Oct 5 at Exton Park (11A…" at bounding box center [571, 357] width 755 height 131
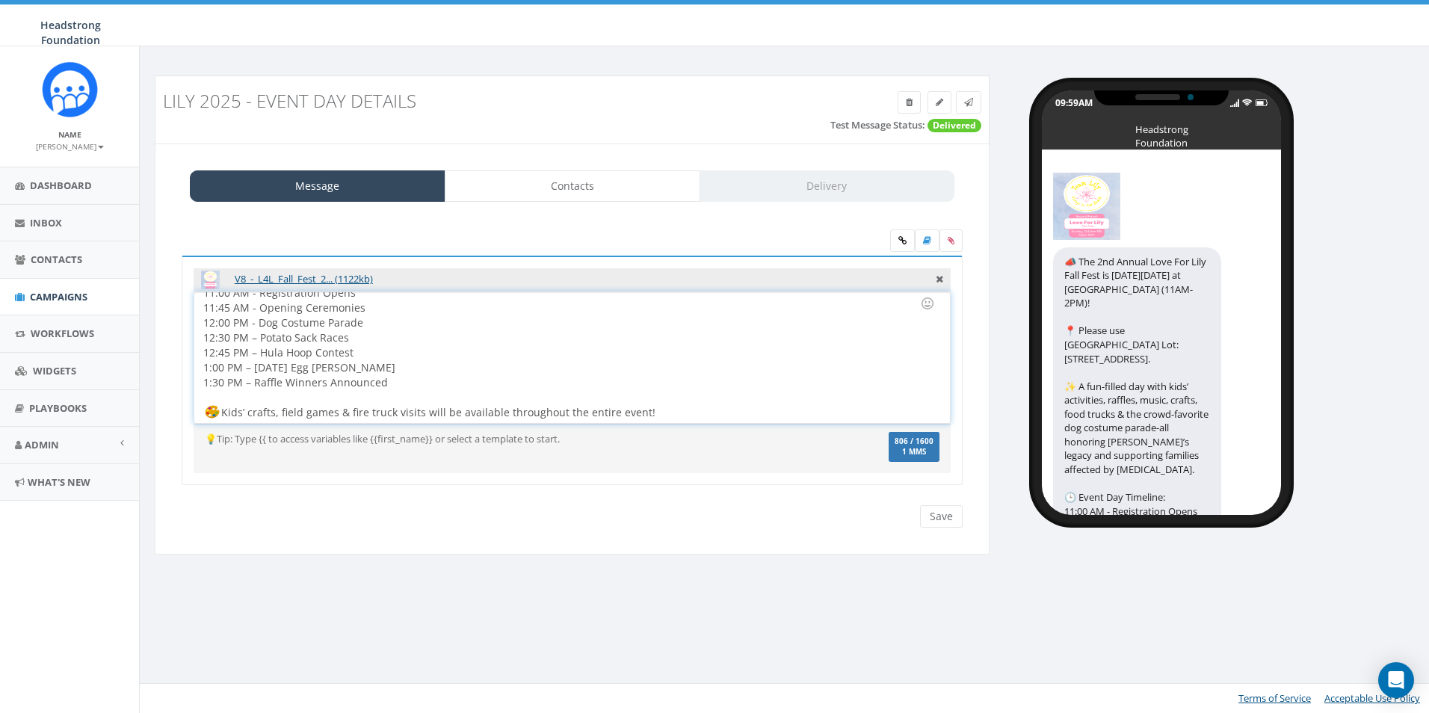
scroll to position [167, 0]
click at [251, 311] on div "The 2nd Annual Love For Lily Fall Fest is THIS Sunday, Oct 5 at Exton Park (11A…" at bounding box center [571, 357] width 755 height 131
click at [253, 322] on div "The 2nd Annual Love For Lily Fall Fest is THIS Sunday, Oct 5 at Exton Park (11A…" at bounding box center [571, 357] width 755 height 131
click at [247, 337] on div "The 2nd Annual Love For Lily Fall Fest is THIS Sunday, Oct 5 at Exton Park (11A…" at bounding box center [571, 357] width 755 height 131
click at [246, 352] on div "The 2nd Annual Love For Lily Fall Fest is THIS Sunday, Oct 5 at Exton Park (11A…" at bounding box center [571, 357] width 755 height 131
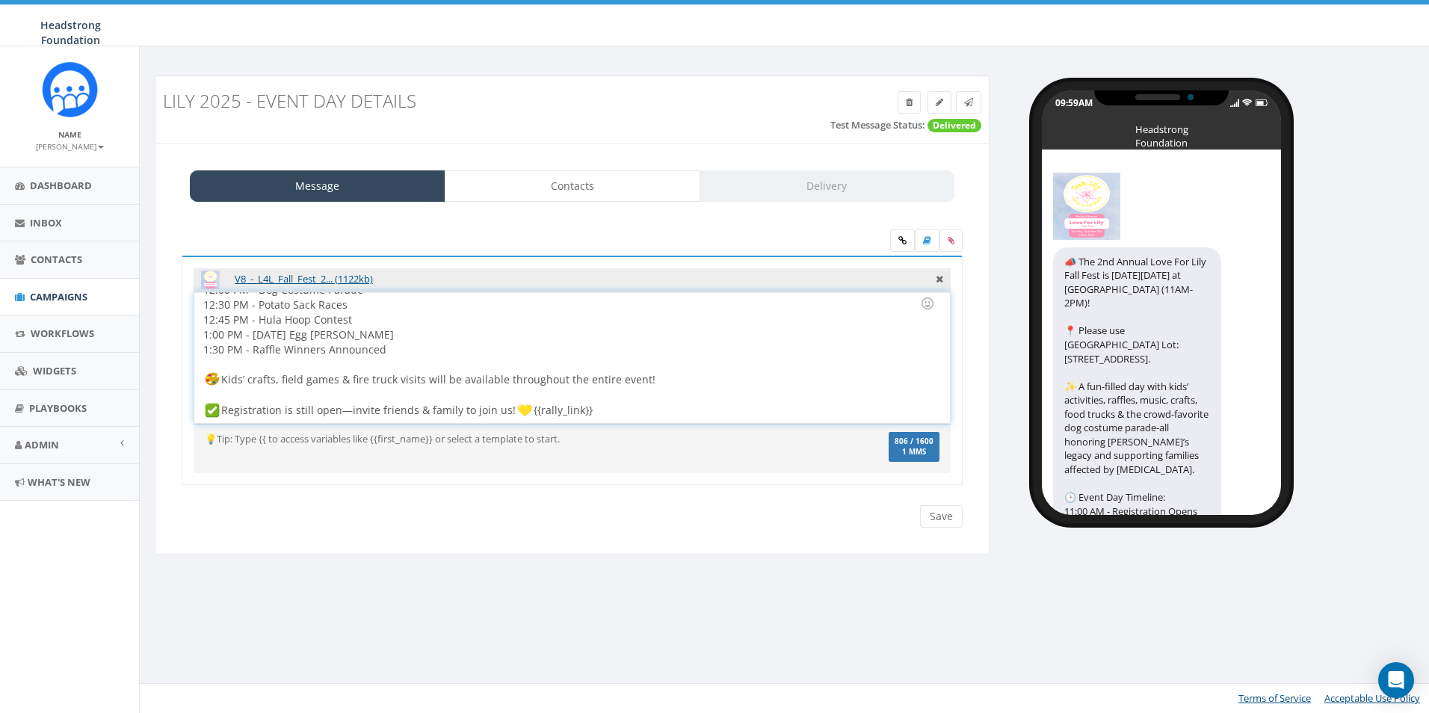
click at [314, 350] on div "The 2nd Annual Love For Lily Fall Fest is THIS Sunday, Oct 5 at Exton Park (11A…" at bounding box center [571, 357] width 755 height 131
click at [228, 411] on div "The 2nd Annual Love For Lily Fall Fest is THIS Sunday, Oct 5 at Exton Park (11A…" at bounding box center [571, 357] width 755 height 131
click at [229, 416] on div "The 2nd Annual Love For Lily Fall Fest is THIS Sunday, Oct 5 at Exton Park (11A…" at bounding box center [571, 357] width 755 height 131
click at [226, 415] on div "The 2nd Annual Love For Lily Fall Fest is THIS Sunday, Oct 5 at Exton Park (11A…" at bounding box center [571, 357] width 755 height 131
click at [315, 397] on div at bounding box center [567, 395] width 728 height 15
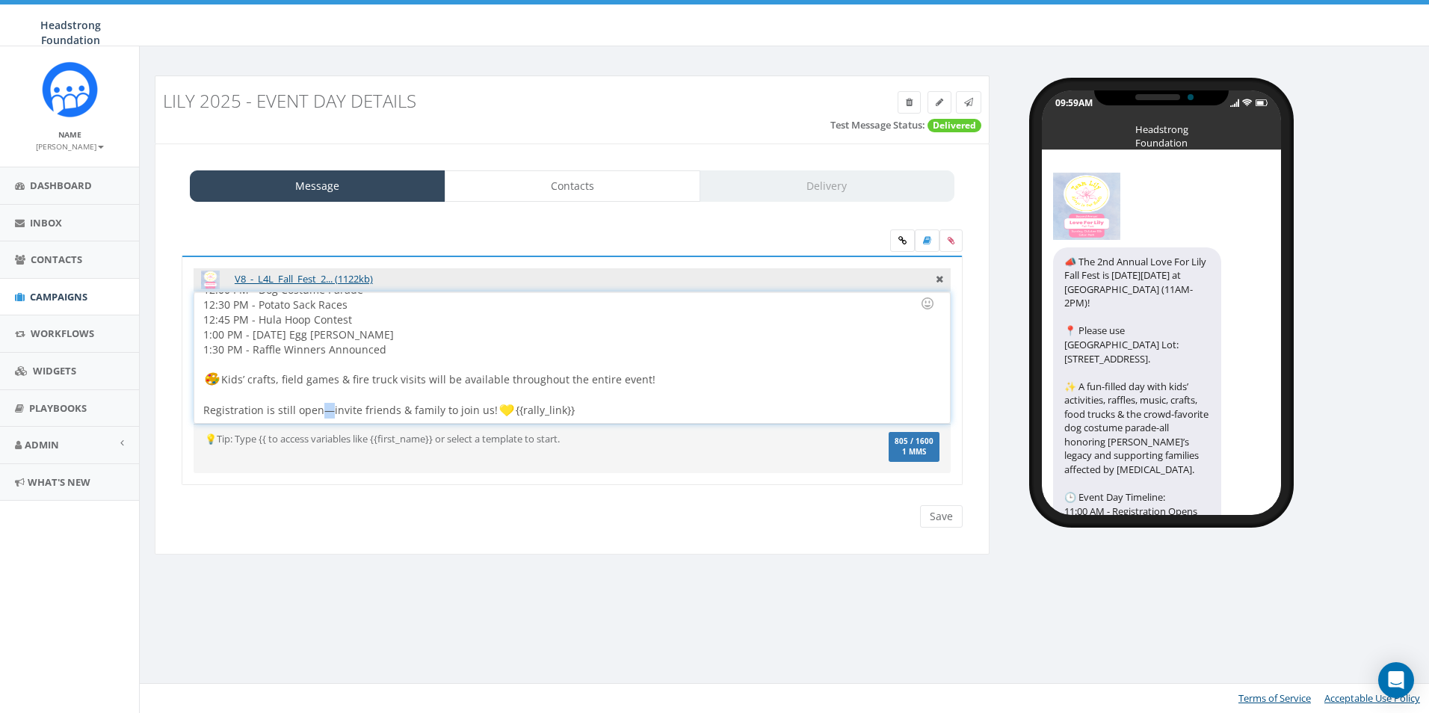
click at [321, 409] on span "Registration is still open—invite friends & family to join us!" at bounding box center [350, 410] width 294 height 14
click at [935, 507] on input "Save" at bounding box center [941, 516] width 43 height 22
click at [247, 389] on div at bounding box center [567, 398] width 728 height 30
click at [931, 513] on input "Save" at bounding box center [941, 516] width 43 height 22
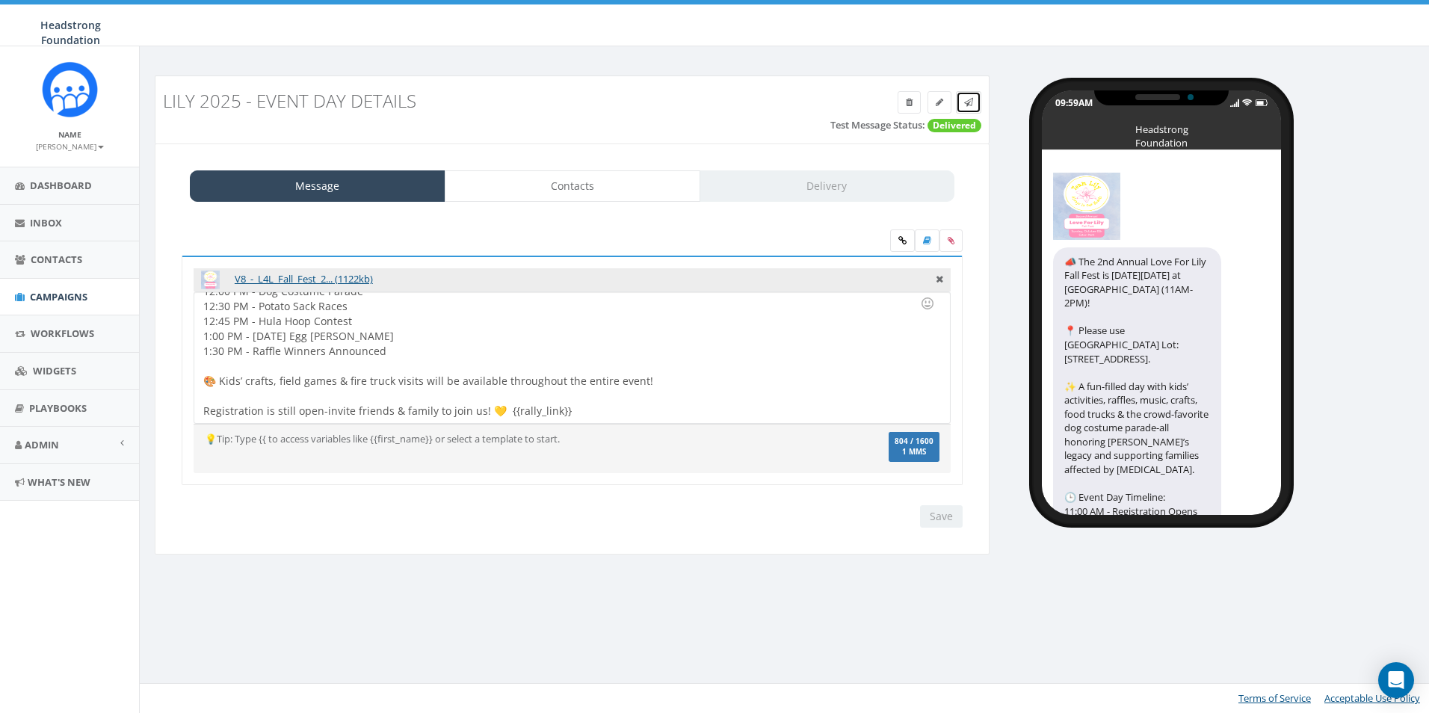
click at [977, 108] on link at bounding box center [968, 102] width 25 height 22
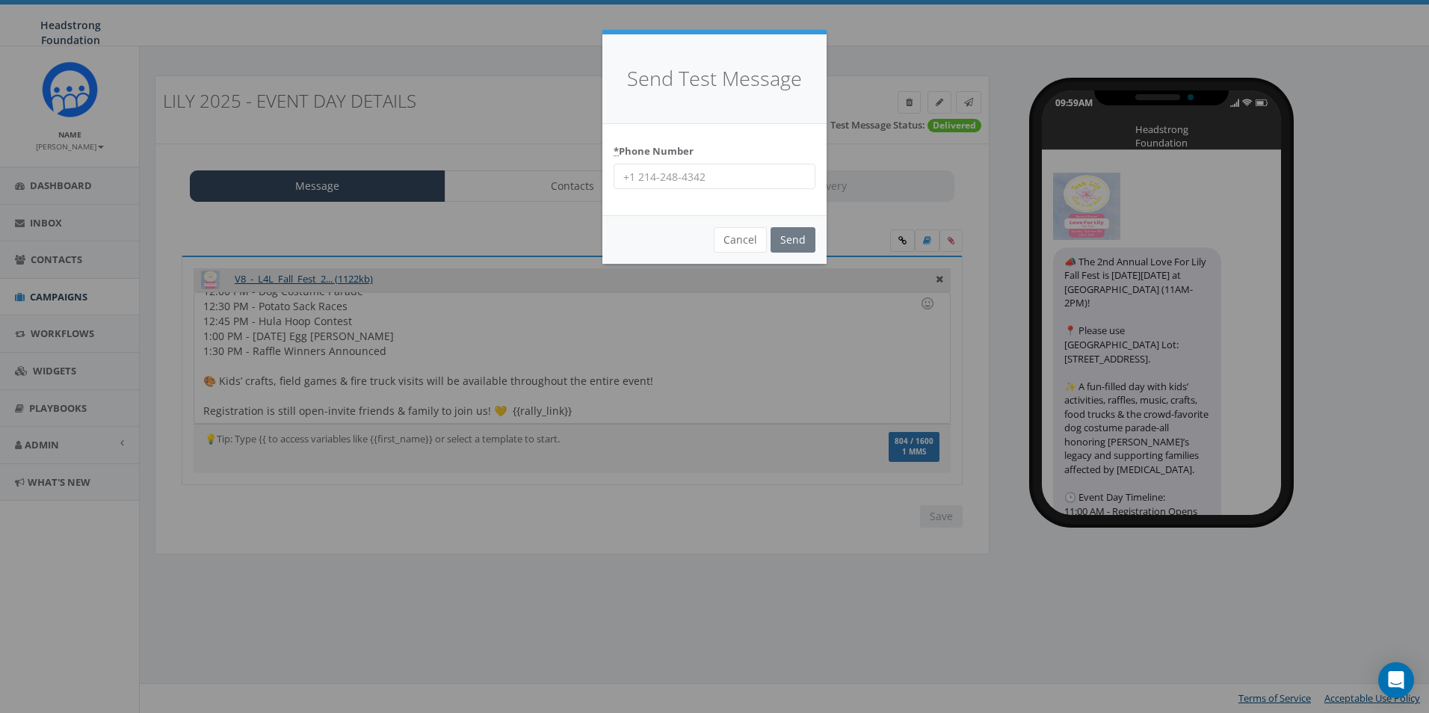
click at [712, 179] on input "* Phone Number" at bounding box center [714, 176] width 202 height 25
type input "6098022576"
click at [790, 230] on input "Send" at bounding box center [792, 239] width 45 height 25
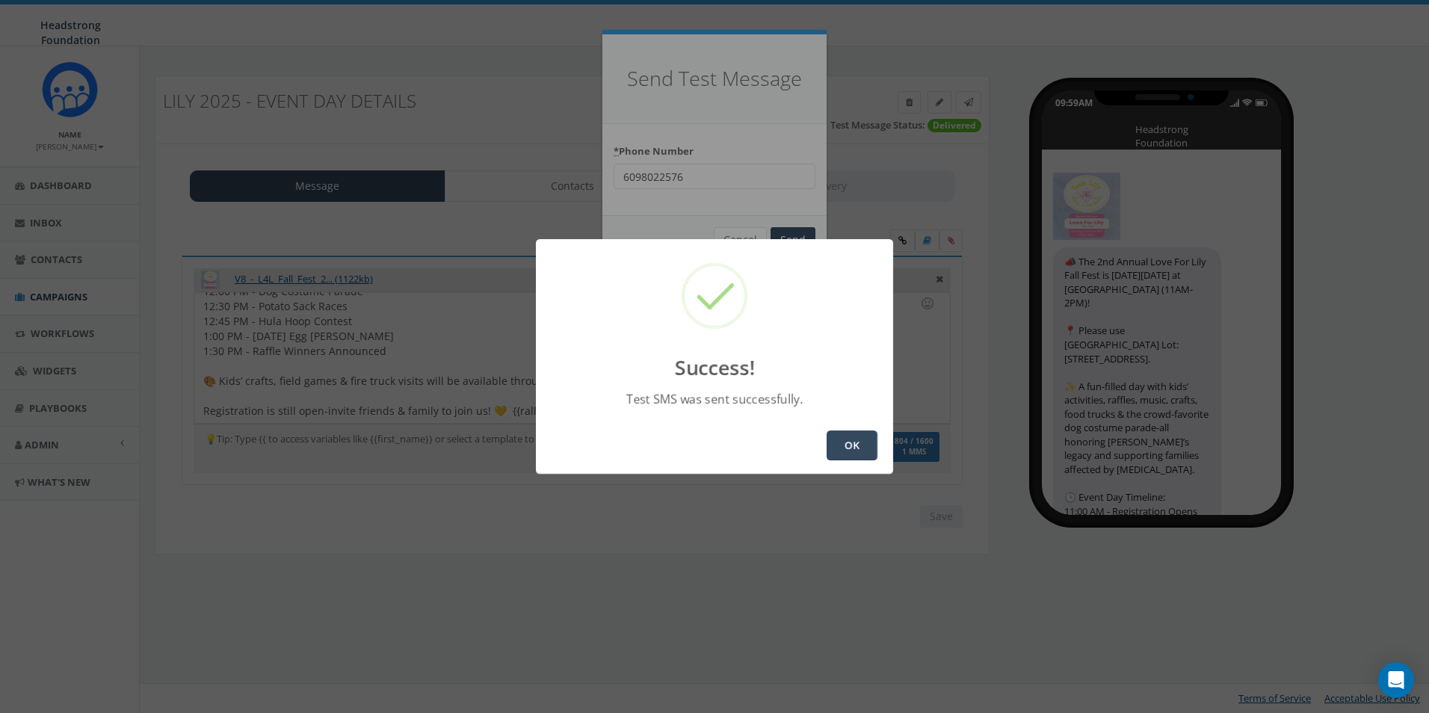
click at [857, 443] on button "OK" at bounding box center [851, 445] width 51 height 30
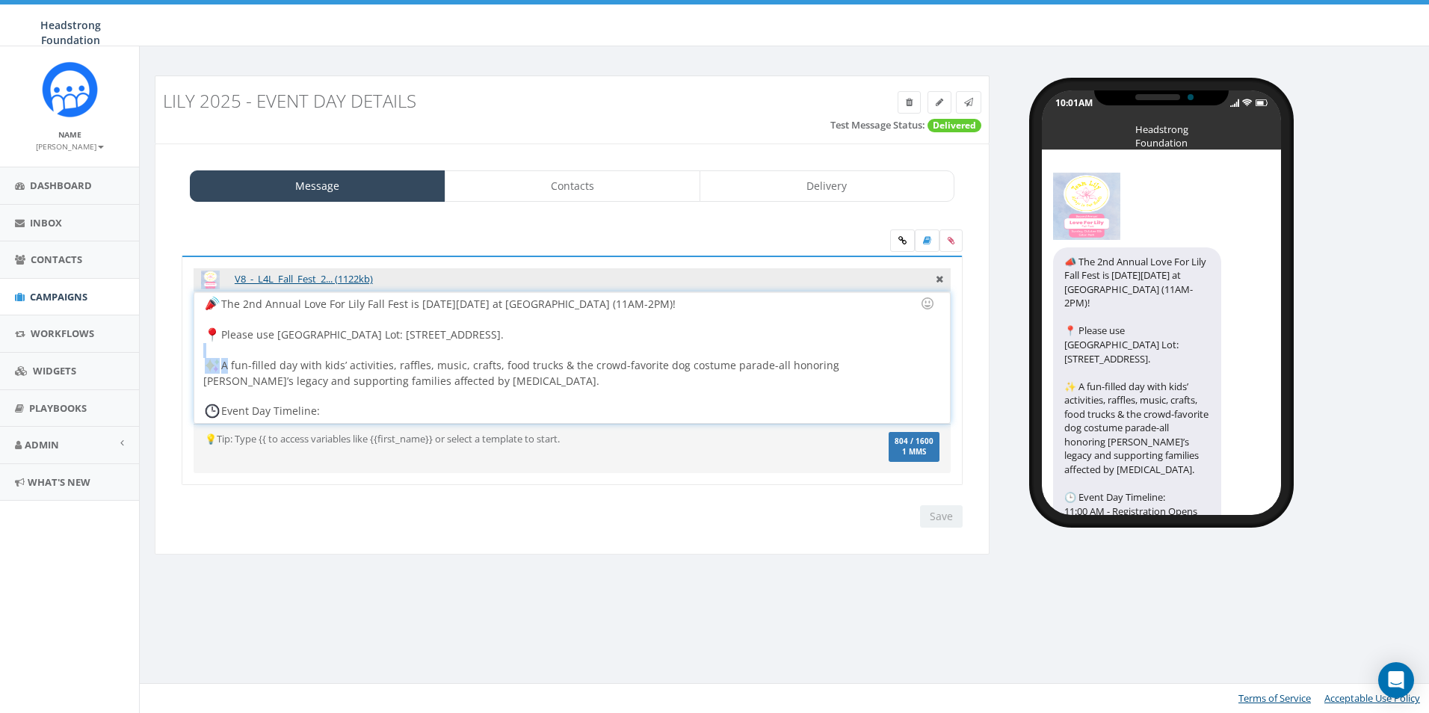
drag, startPoint x: 227, startPoint y: 365, endPoint x: 207, endPoint y: 368, distance: 20.5
click at [207, 368] on div "The 2nd Annual Love For Lily Fall Fest is [DATE][DATE] at [GEOGRAPHIC_DATA] (11…" at bounding box center [571, 357] width 755 height 131
click at [192, 339] on div "V8_-_L4L_Fall_Fest_2... (1122kb) 📣 The 2nd Annual Love For Lily Fall Fest is [D…" at bounding box center [572, 371] width 781 height 230
click at [221, 367] on div "The 2nd Annual Love For Lily Fall Fest is [DATE][DATE] at [GEOGRAPHIC_DATA] (11…" at bounding box center [571, 357] width 755 height 131
drag, startPoint x: 222, startPoint y: 365, endPoint x: 205, endPoint y: 368, distance: 17.4
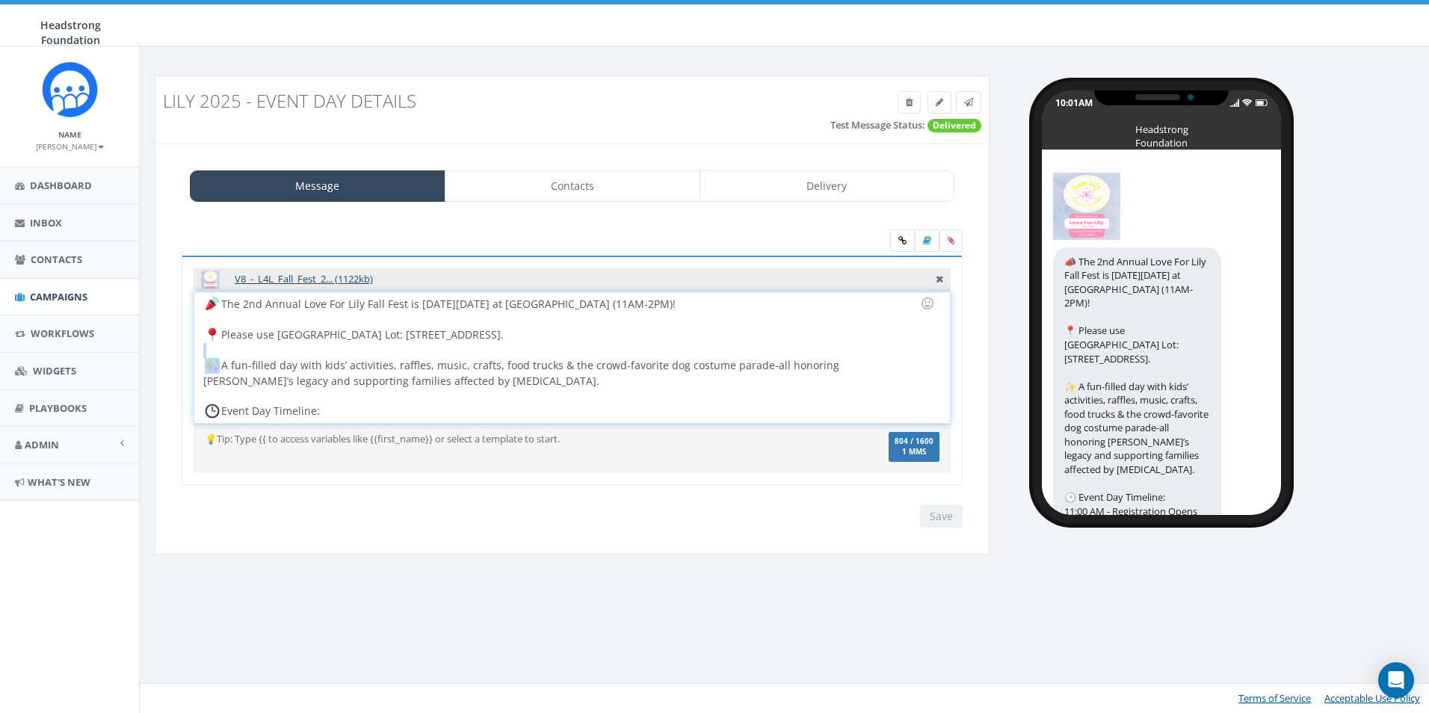
click at [205, 368] on div "The 2nd Annual Love For Lily Fall Fest is [DATE][DATE] at [GEOGRAPHIC_DATA] (11…" at bounding box center [571, 357] width 755 height 131
click at [222, 368] on div "The 2nd Annual Love For Lily Fall Fest is [DATE][DATE] at [GEOGRAPHIC_DATA] (11…" at bounding box center [571, 357] width 755 height 131
drag, startPoint x: 224, startPoint y: 365, endPoint x: 208, endPoint y: 368, distance: 16.7
click at [208, 368] on div "The 2nd Annual Love For Lily Fall Fest is [DATE][DATE] at [GEOGRAPHIC_DATA] (11…" at bounding box center [571, 357] width 755 height 131
click at [919, 303] on div at bounding box center [927, 303] width 25 height 25
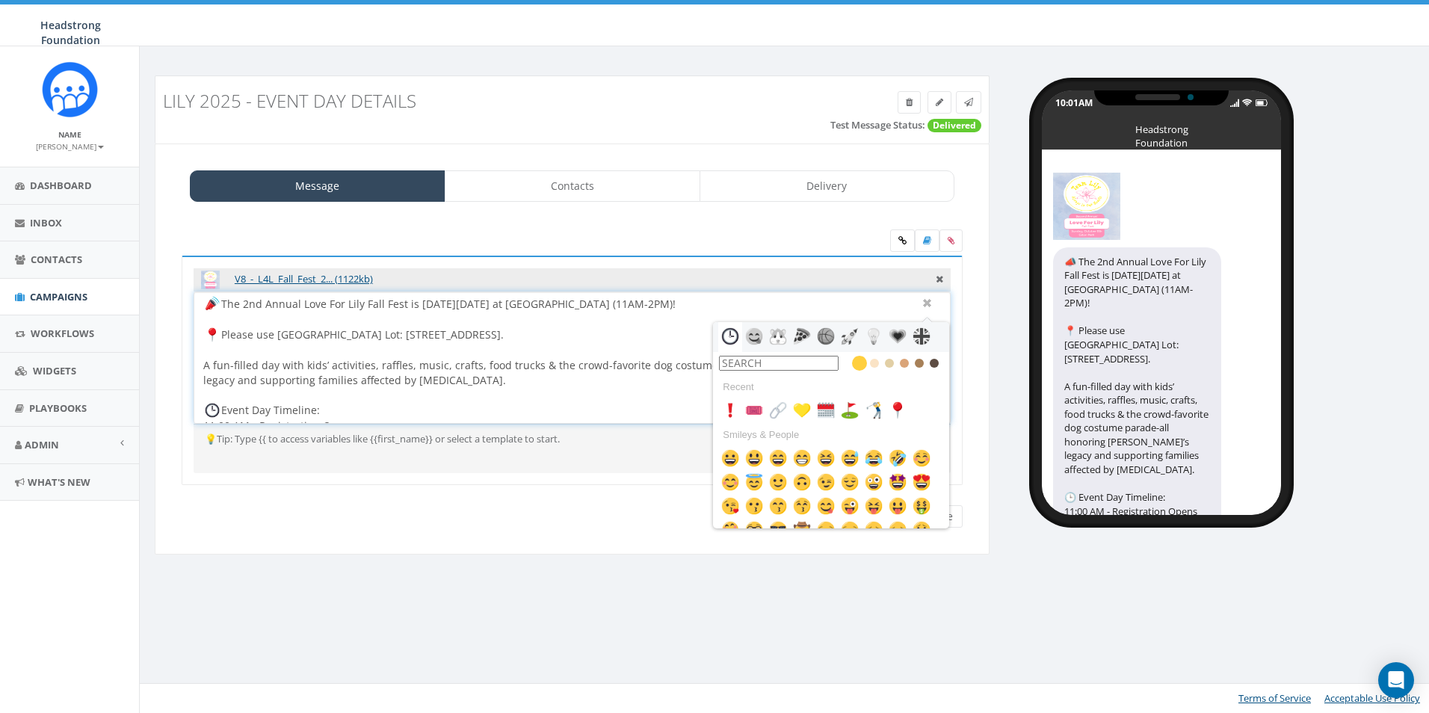
click at [784, 368] on input "text" at bounding box center [779, 363] width 120 height 15
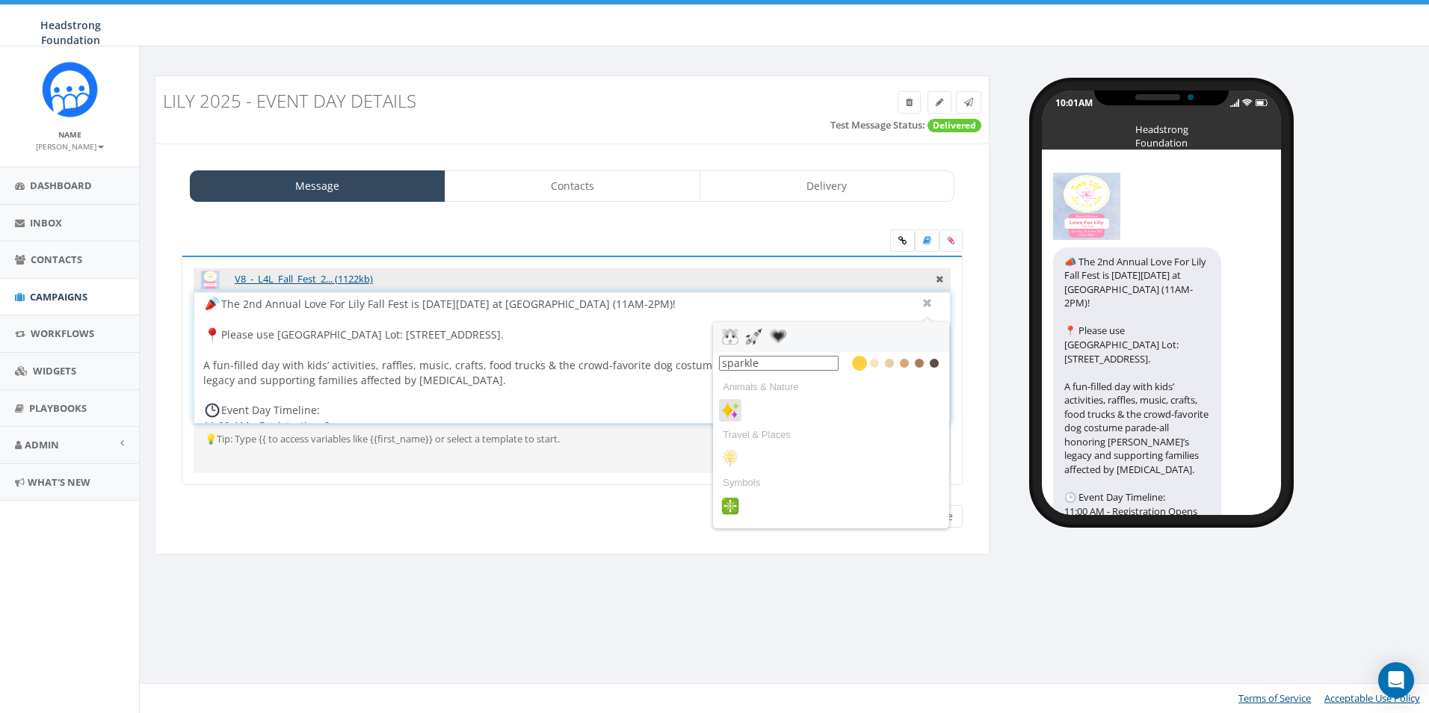
click at [737, 409] on img at bounding box center [730, 410] width 18 height 18
type input "sparkle"
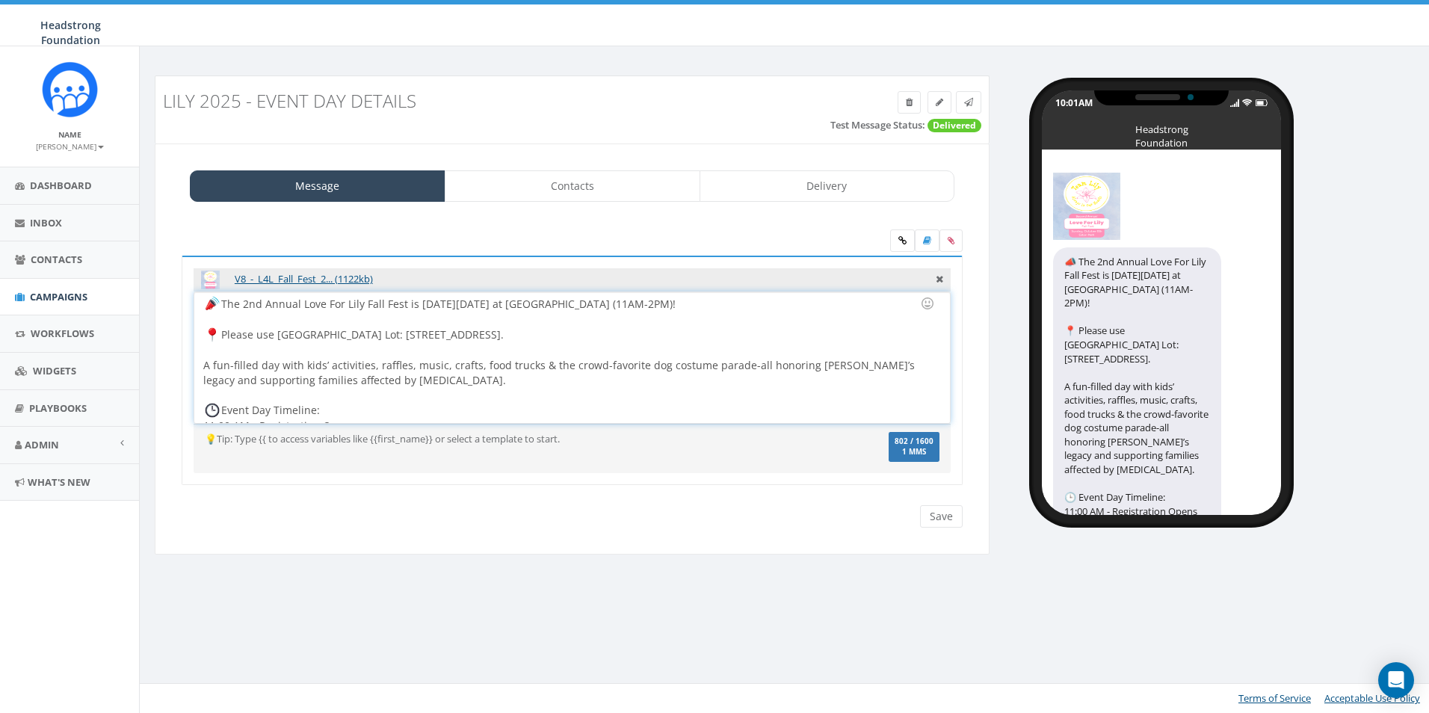
click at [204, 365] on div "The 2nd Annual Love For Lily Fall Fest is THIS Sunday, Oct 5 at Exton Park (11A…" at bounding box center [571, 357] width 755 height 131
click at [924, 304] on div at bounding box center [927, 303] width 25 height 25
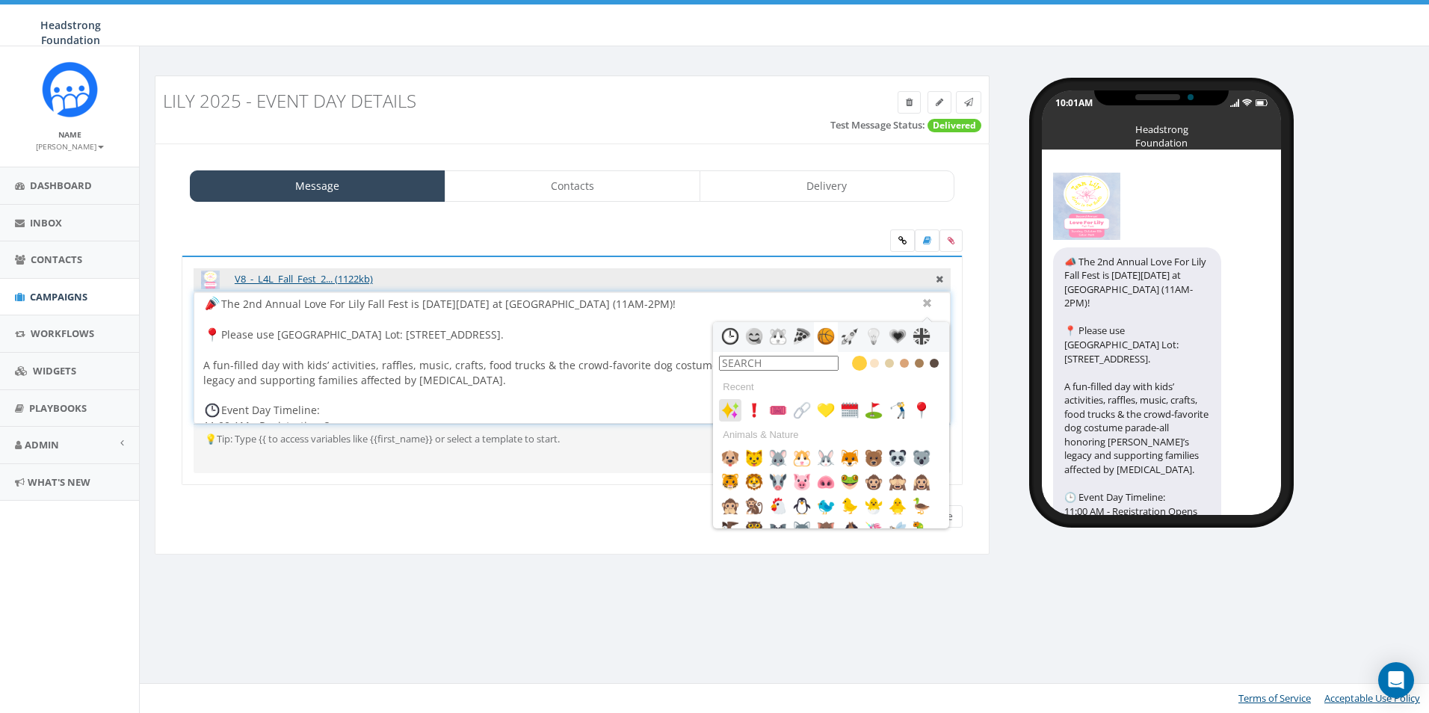
click at [719, 415] on icon at bounding box center [730, 410] width 22 height 22
click at [418, 362] on div "The 2nd Annual Love For Lily Fall Fest is THIS Sunday, Oct 5 at Exton Park (11A…" at bounding box center [571, 357] width 755 height 131
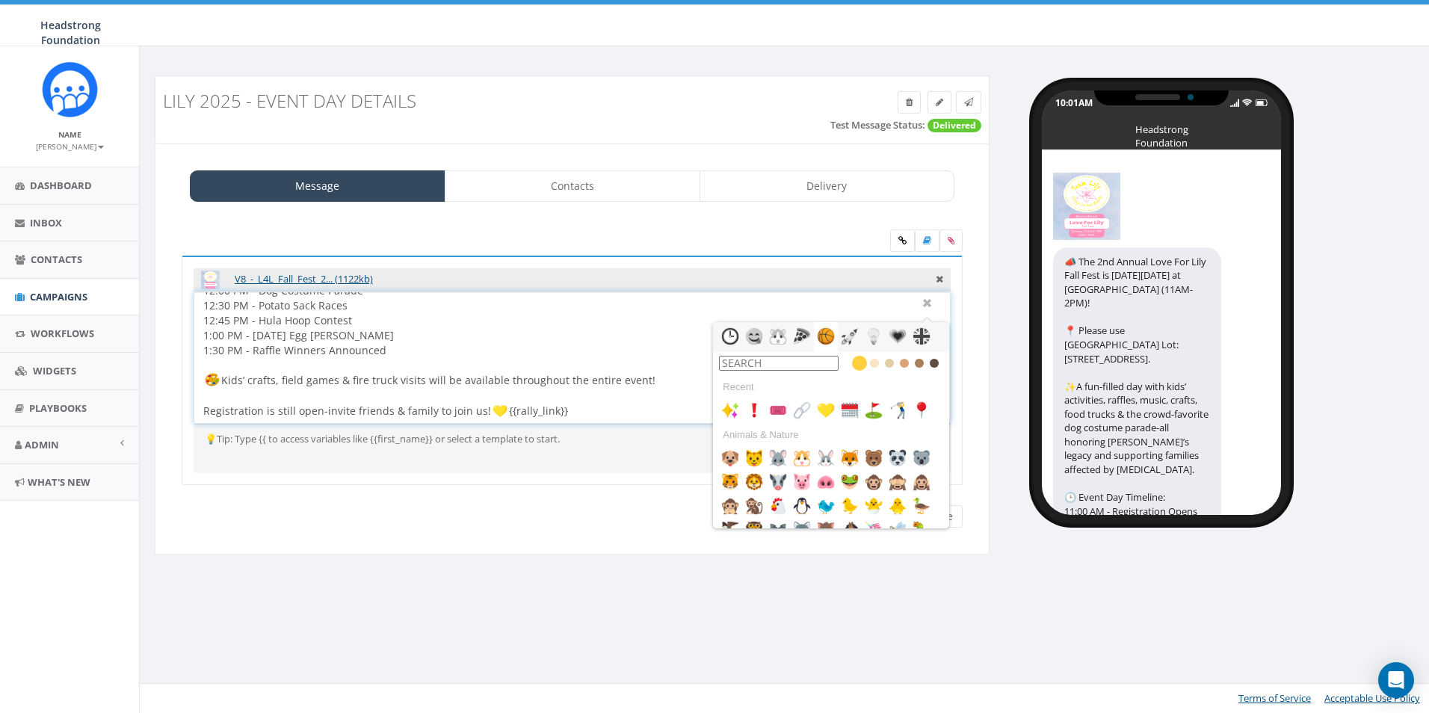
scroll to position [167, 0]
click at [620, 598] on div "Lily 2025 - Event Day Details Test Message Status: Delivered Message Contacts D…" at bounding box center [786, 379] width 1294 height 667
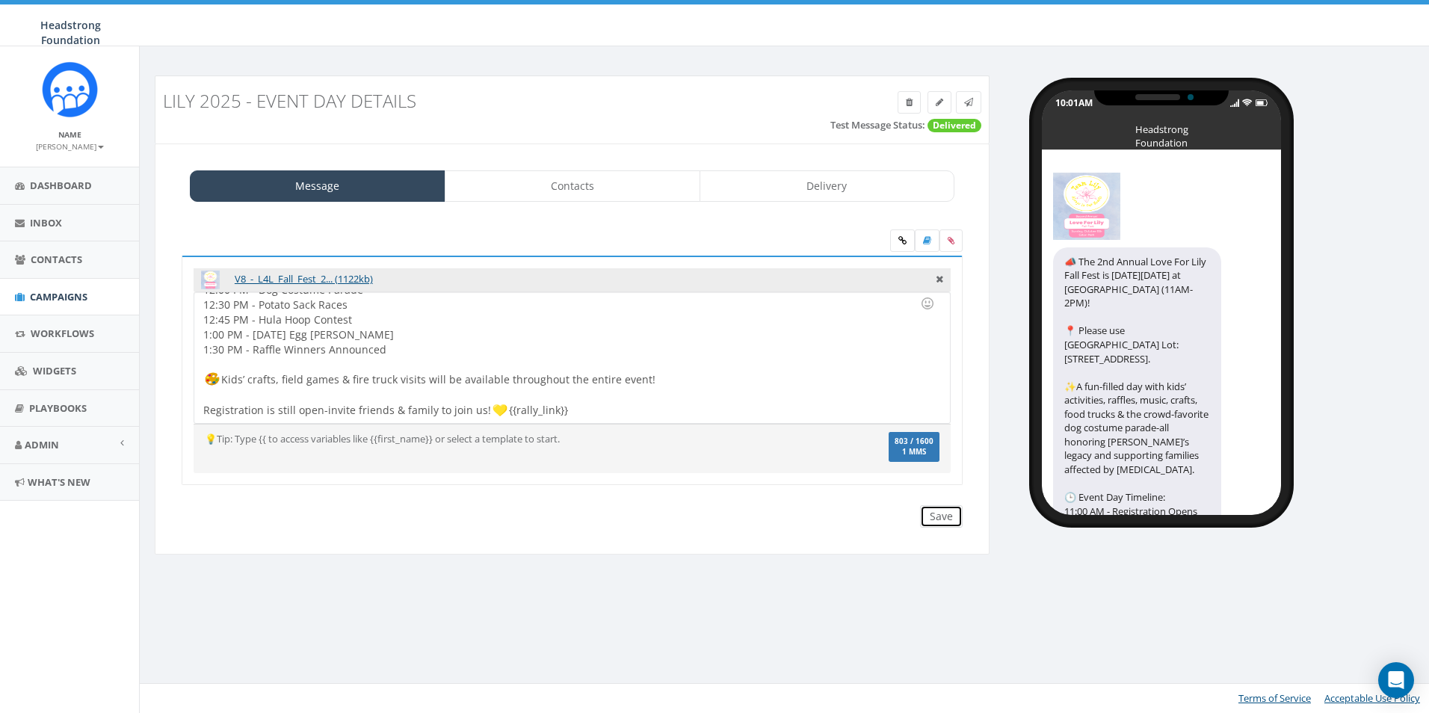
click at [929, 521] on input "Save" at bounding box center [941, 516] width 43 height 22
click at [977, 103] on link at bounding box center [968, 102] width 25 height 22
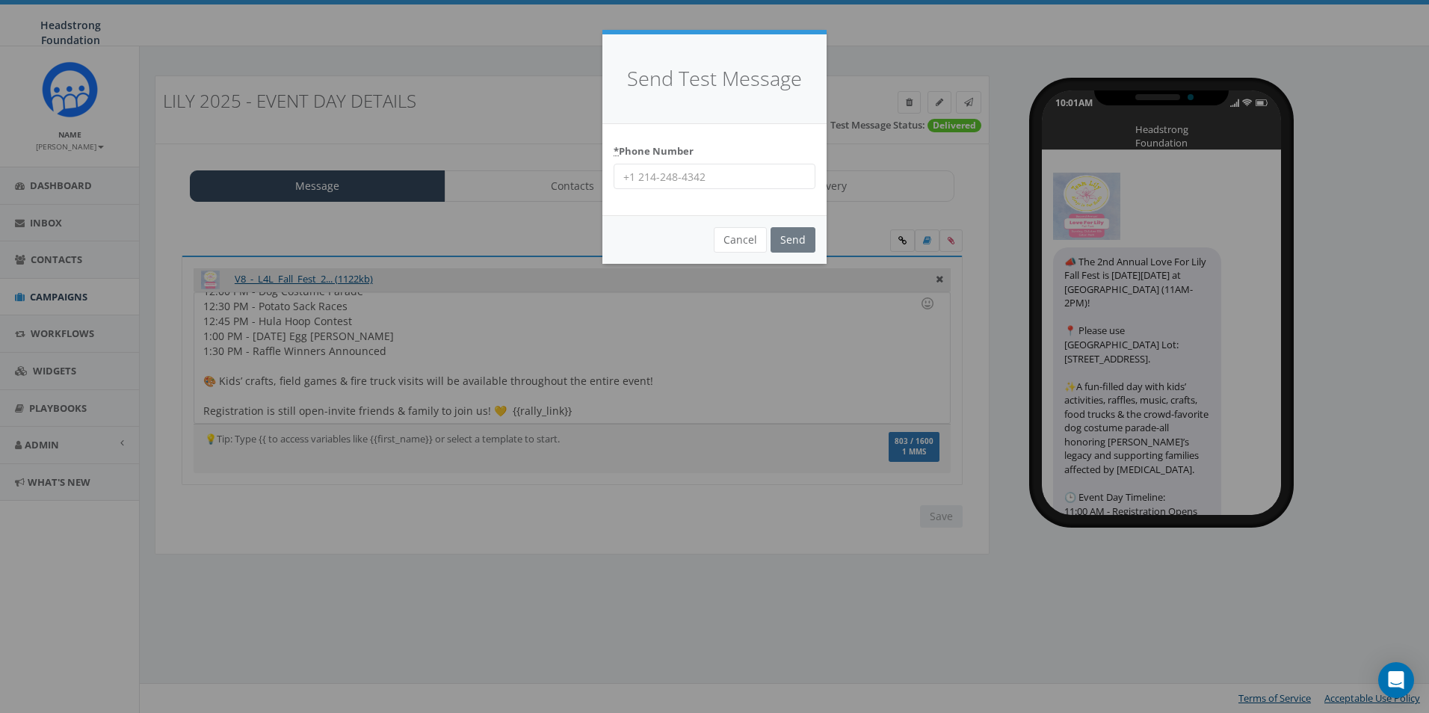
click at [773, 194] on div "* Phone Number" at bounding box center [714, 170] width 224 height 92
click at [774, 176] on input "* Phone Number" at bounding box center [714, 176] width 202 height 25
type input "6098022576"
click at [778, 238] on input "Send" at bounding box center [792, 239] width 45 height 25
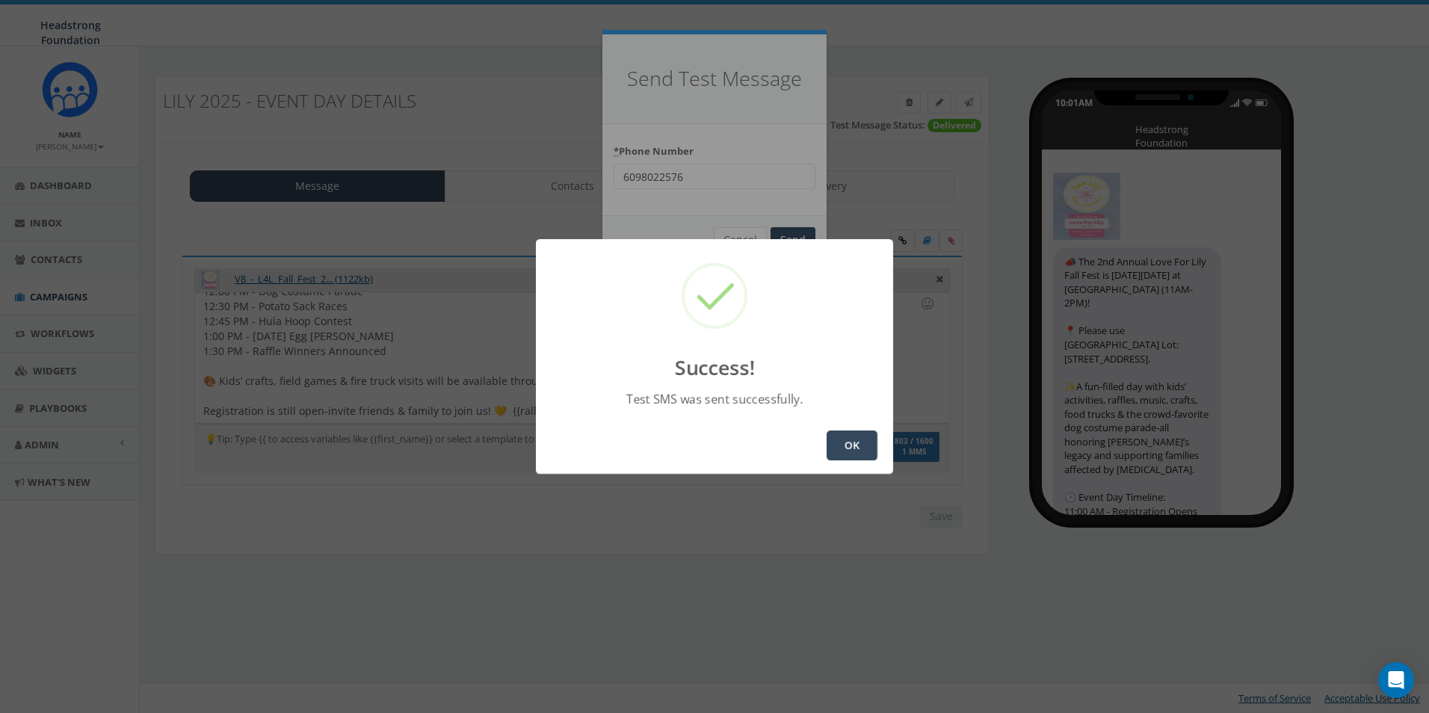
click at [857, 447] on button "OK" at bounding box center [851, 445] width 51 height 30
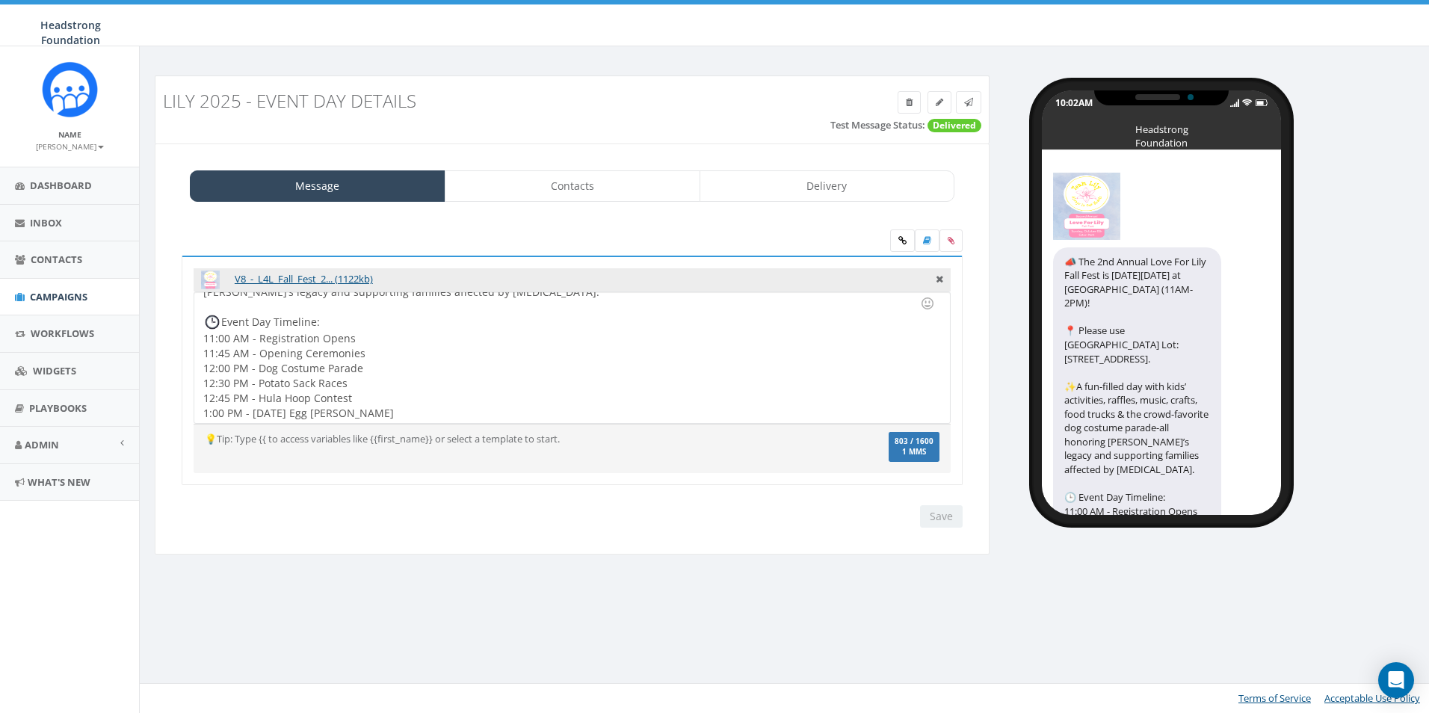
scroll to position [167, 0]
